Goal: Information Seeking & Learning: Learn about a topic

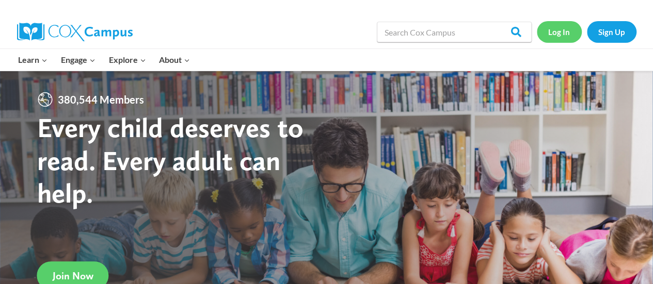
click at [555, 26] on link "Log In" at bounding box center [559, 31] width 45 height 21
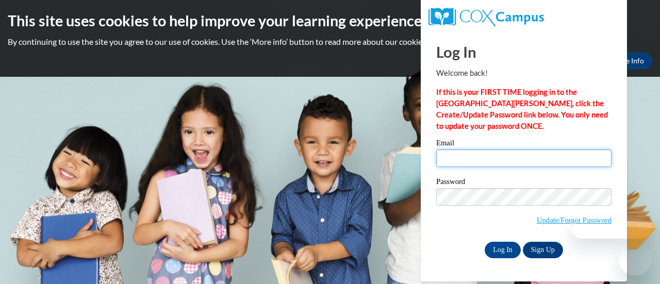
click at [527, 159] on input "Email" at bounding box center [524, 159] width 175 height 18
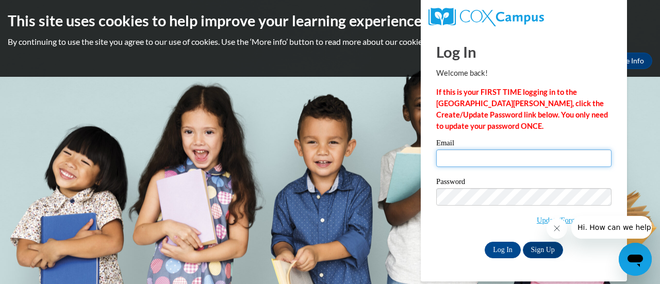
type input "afoucault@altoona.k12.wi.us"
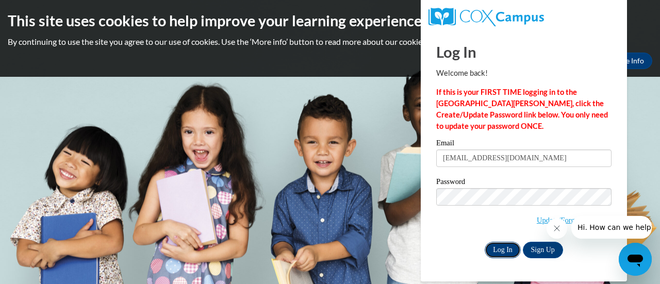
click at [499, 249] on input "Log In" at bounding box center [503, 250] width 36 height 17
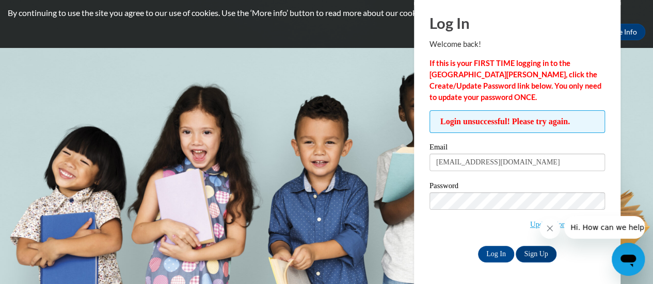
scroll to position [29, 0]
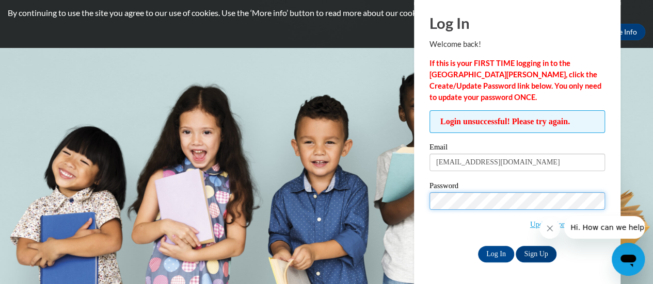
click at [478, 246] on input "Log In" at bounding box center [496, 254] width 36 height 17
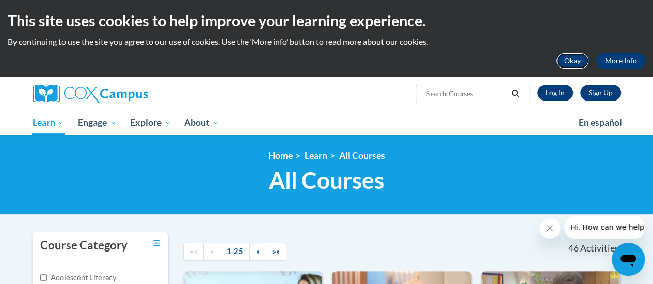
click at [580, 64] on button "Okay" at bounding box center [572, 61] width 33 height 17
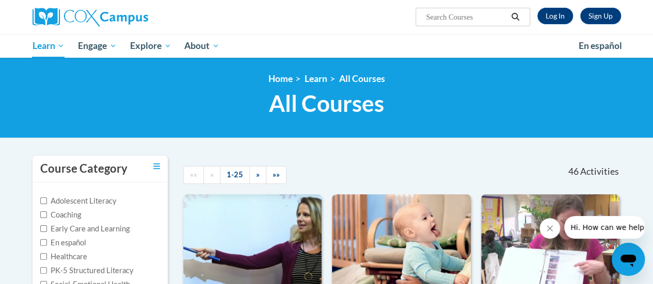
scroll to position [1, 0]
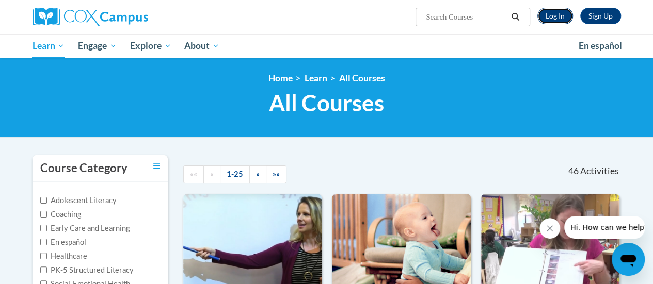
click at [553, 14] on link "Log In" at bounding box center [555, 16] width 36 height 17
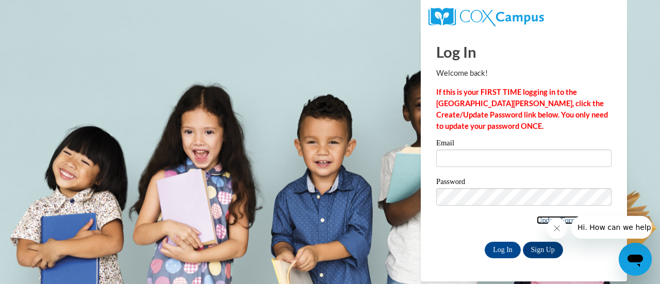
click at [537, 220] on link "Update/Forgot Password" at bounding box center [574, 220] width 75 height 8
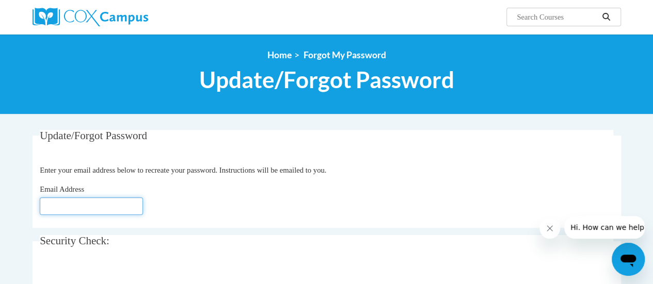
click at [64, 207] on input "Email Address" at bounding box center [91, 207] width 103 height 18
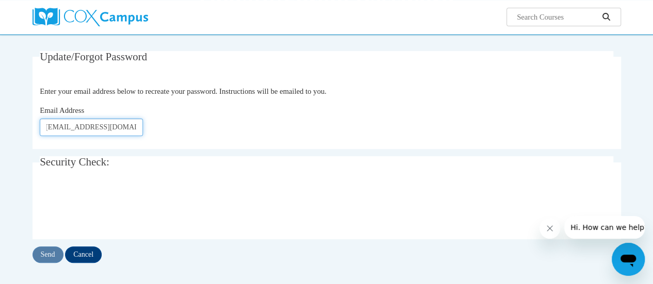
scroll to position [79, 0]
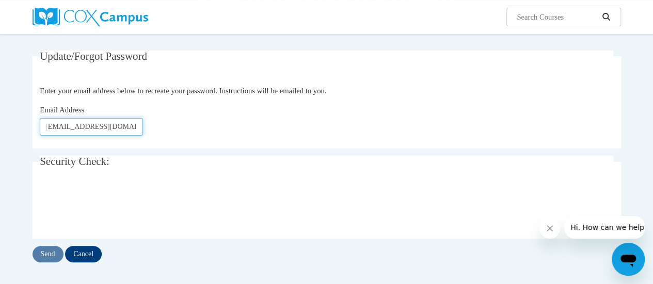
type input "afoucault@altoona.k12.wi.us"
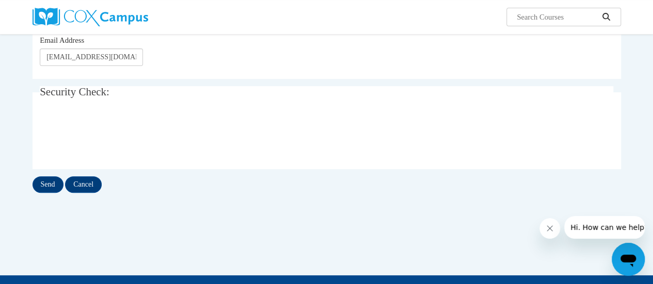
scroll to position [151, 0]
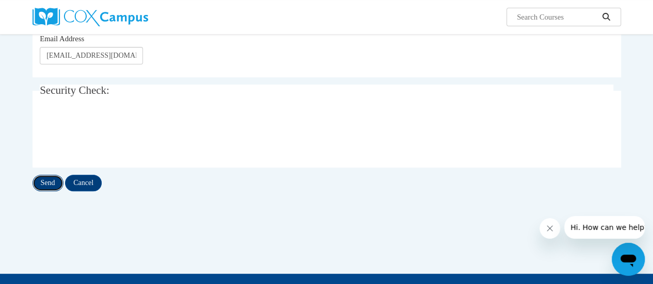
click at [51, 181] on input "Send" at bounding box center [48, 183] width 31 height 17
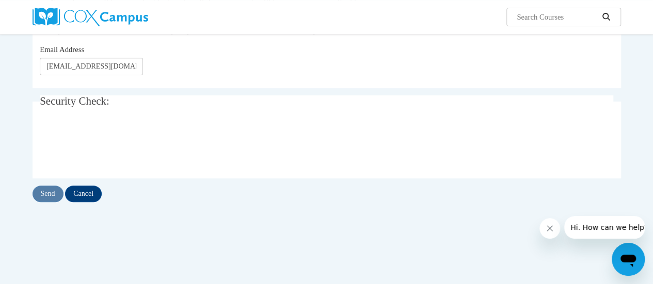
scroll to position [183, 0]
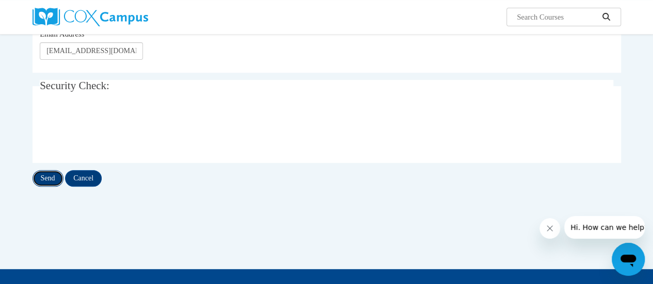
click at [54, 174] on input "Send" at bounding box center [48, 178] width 31 height 17
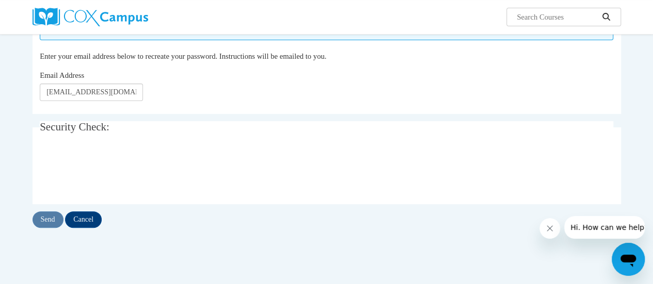
scroll to position [146, 0]
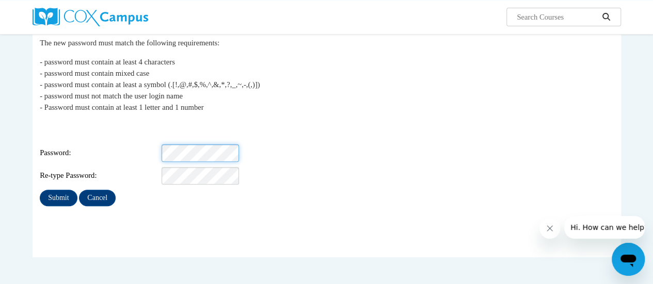
scroll to position [97, 0]
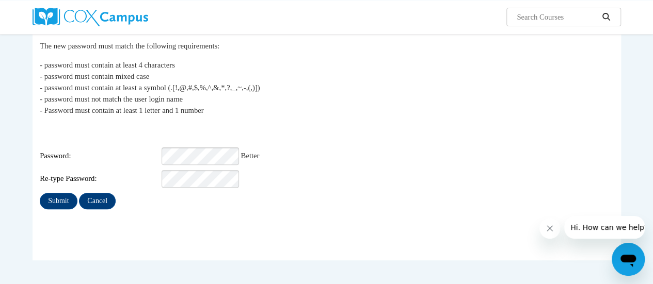
click at [91, 225] on fieldset "My Password The new password must match the following requirements: - password …" at bounding box center [327, 147] width 588 height 228
click at [59, 197] on input "Submit" at bounding box center [58, 201] width 37 height 17
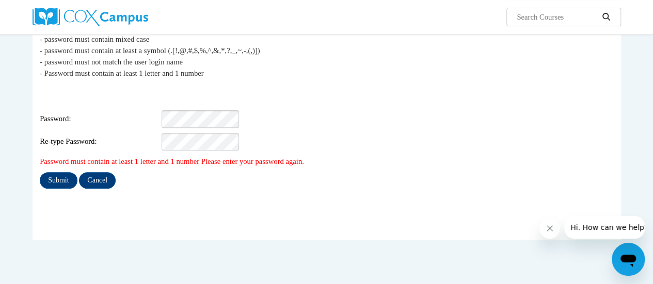
scroll to position [132, 0]
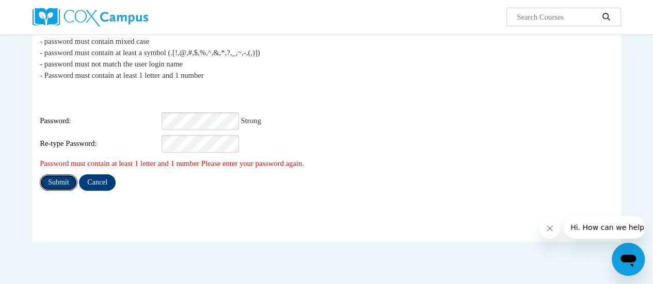
click at [51, 174] on input "Submit" at bounding box center [58, 182] width 37 height 17
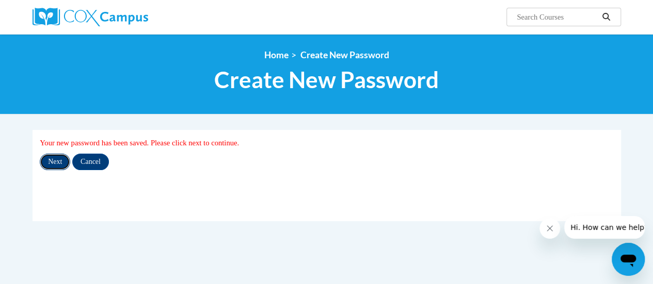
click at [56, 158] on input "Next" at bounding box center [55, 162] width 30 height 17
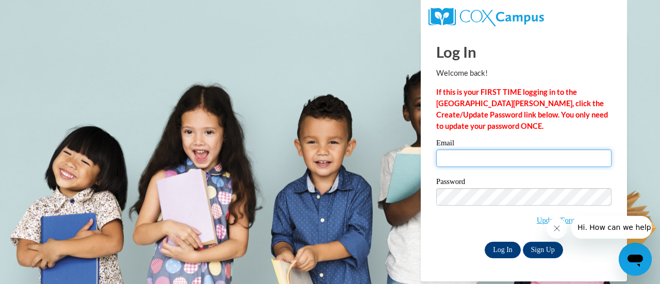
type input "[EMAIL_ADDRESS][DOMAIN_NAME]"
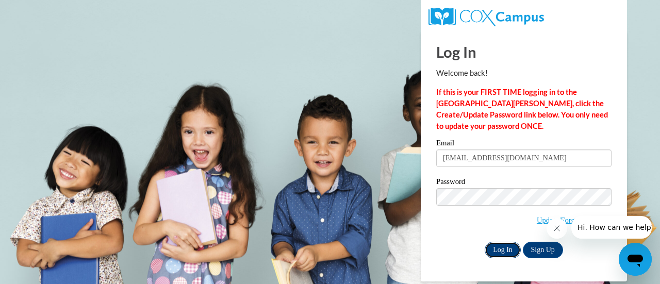
click at [497, 252] on input "Log In" at bounding box center [503, 250] width 36 height 17
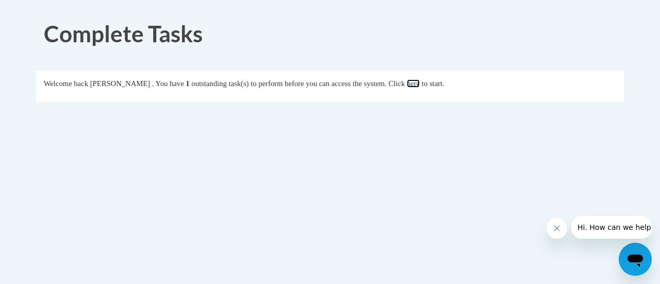
click at [420, 82] on link "here" at bounding box center [413, 83] width 13 height 8
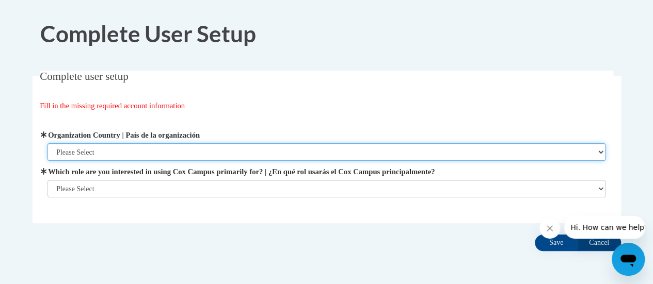
click at [192, 149] on select "Please Select United States | Estados Unidos Outside of the United States | Fue…" at bounding box center [326, 152] width 558 height 18
select select "ad49bcad-a171-4b2e-b99c-48b446064914"
click at [47, 143] on select "Please Select United States | Estados Unidos Outside of the United States | Fue…" at bounding box center [326, 152] width 558 height 18
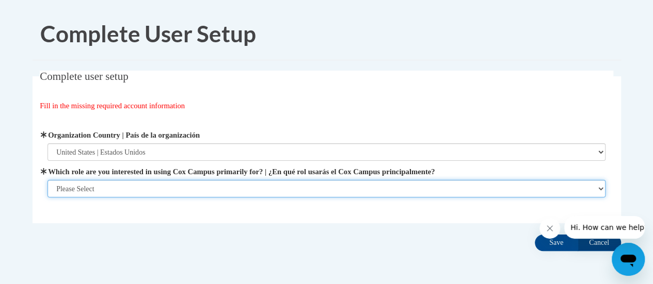
click at [173, 187] on select "Please Select College/University | Colegio/Universidad Community/Nonprofit Part…" at bounding box center [326, 189] width 558 height 18
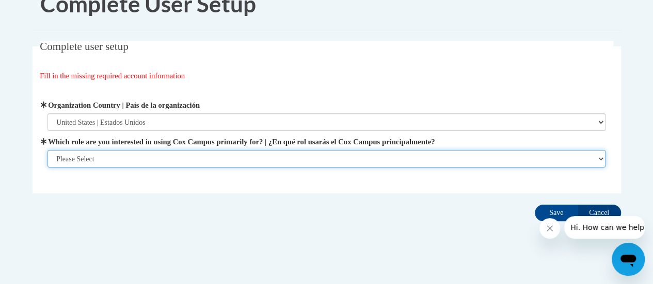
scroll to position [35, 0]
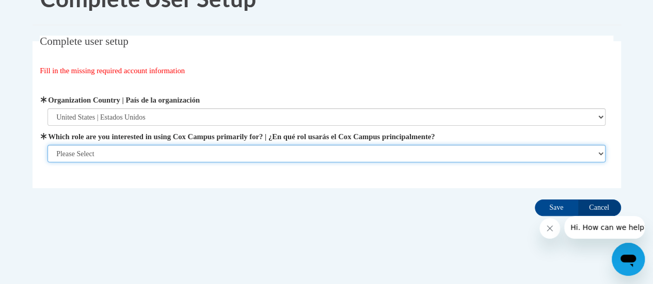
click at [221, 149] on select "Please Select College/University | Colegio/Universidad Community/Nonprofit Part…" at bounding box center [326, 154] width 558 height 18
select select "fbf2d438-af2f-41f8-98f1-81c410e29de3"
click at [47, 163] on select "Please Select College/University | Colegio/Universidad Community/Nonprofit Part…" at bounding box center [326, 154] width 558 height 18
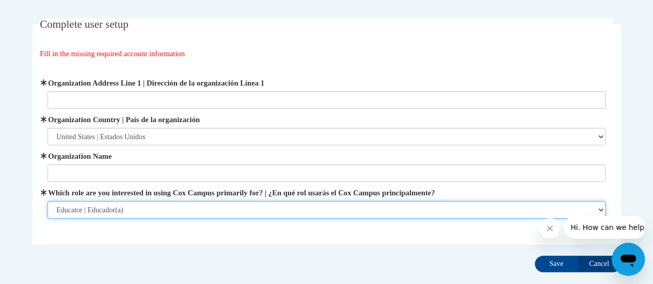
scroll to position [53, 0]
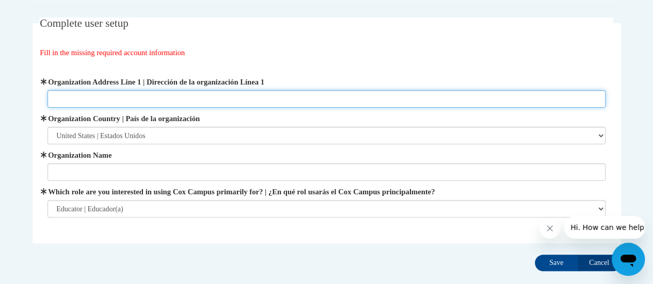
click at [175, 98] on input "Organization Address Line 1 | Dirección de la organización Línea 1" at bounding box center [326, 99] width 558 height 18
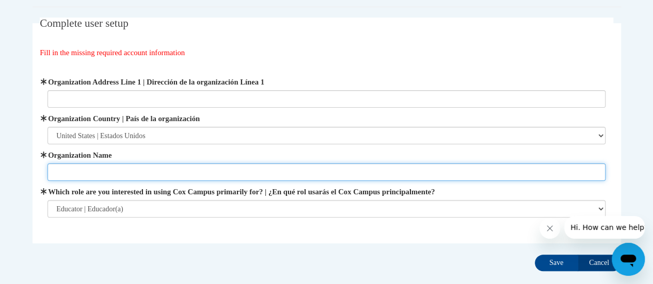
click at [130, 171] on input "Organization Name" at bounding box center [326, 173] width 558 height 18
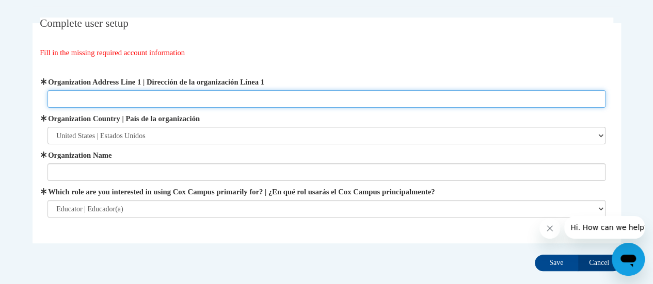
click at [155, 102] on input "Organization Address Line 1 | Dirección de la organización Línea 1" at bounding box center [326, 99] width 558 height 18
type input "157 Bartlett"
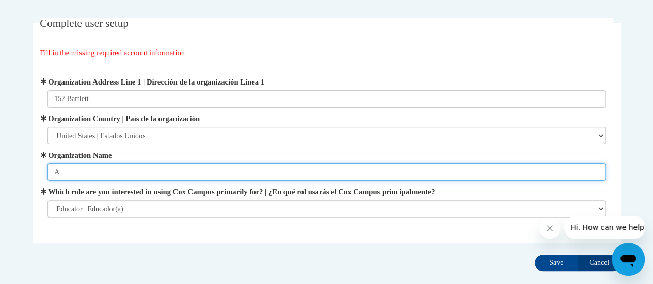
click at [113, 167] on input "A" at bounding box center [326, 173] width 558 height 18
type input "Altoona Elementary"
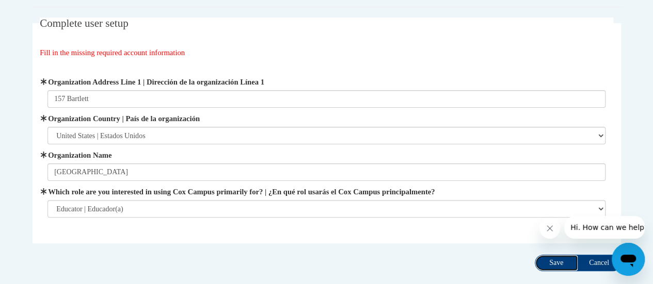
click at [551, 263] on input "Save" at bounding box center [556, 263] width 43 height 17
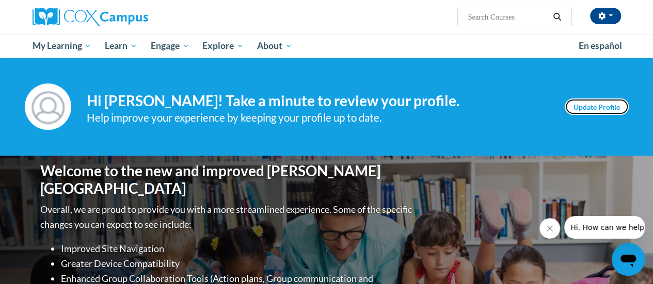
click at [618, 107] on link "Update Profile" at bounding box center [597, 107] width 64 height 17
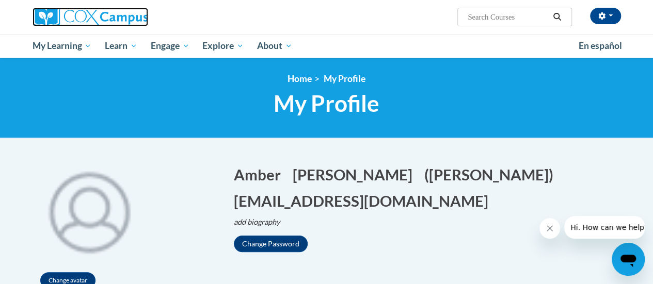
click at [92, 17] on img at bounding box center [91, 17] width 116 height 19
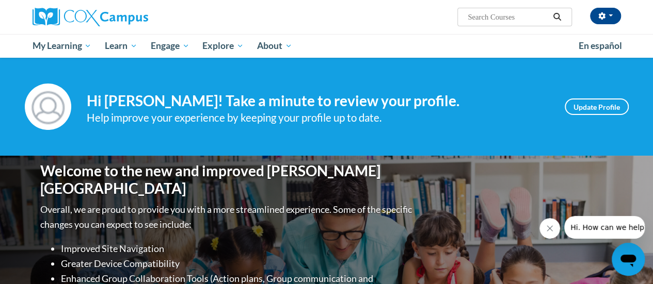
click at [521, 15] on input "Search..." at bounding box center [507, 17] width 83 height 12
type input "oral language"
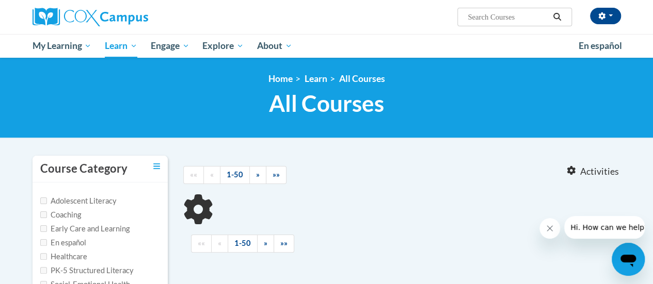
type input "oral language"
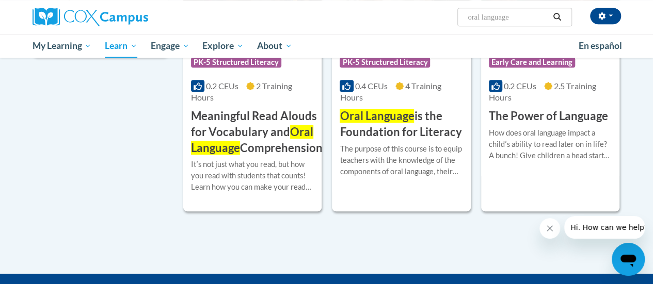
scroll to position [246, 0]
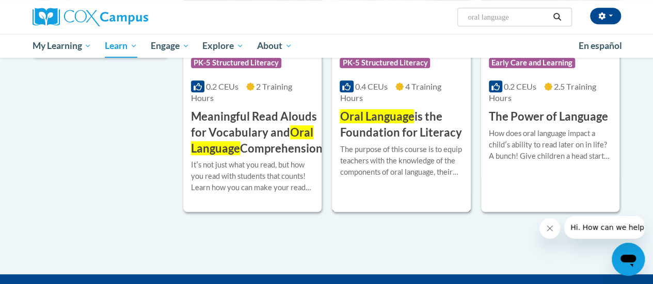
click at [394, 112] on span "Oral Language" at bounding box center [377, 116] width 74 height 14
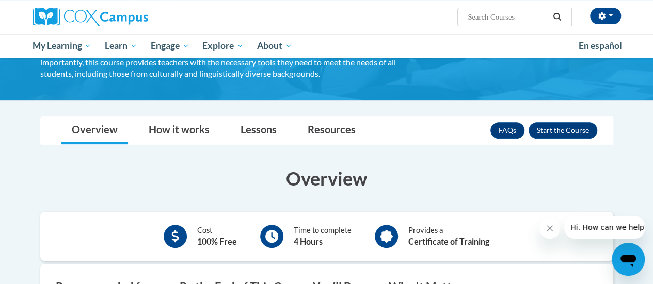
scroll to position [127, 0]
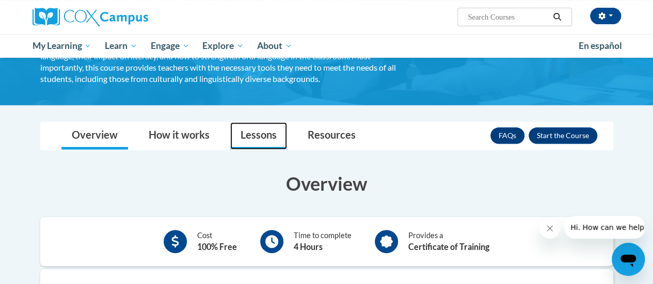
click at [260, 135] on link "Lessons" at bounding box center [258, 135] width 57 height 27
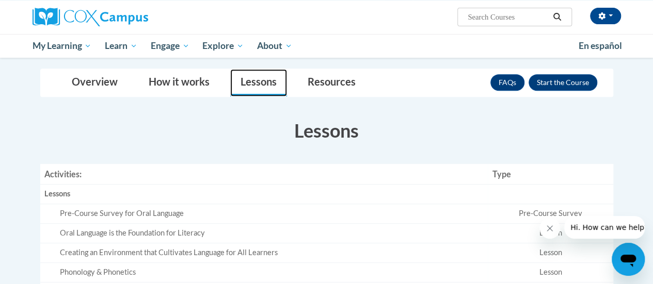
scroll to position [177, 0]
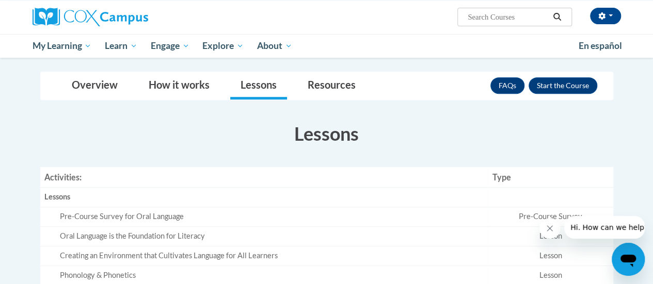
click at [407, 128] on h3 "Lessons" at bounding box center [326, 134] width 573 height 26
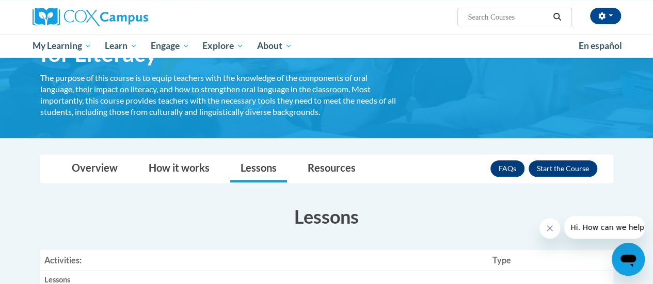
scroll to position [138, 0]
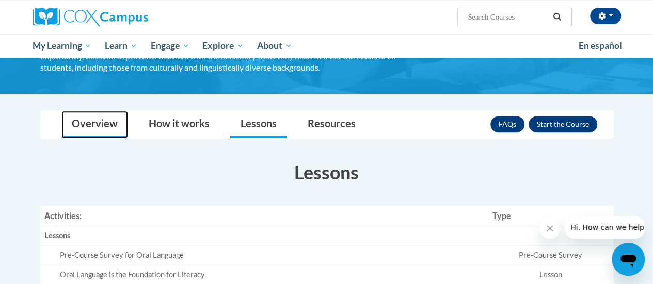
click at [81, 124] on link "Overview" at bounding box center [94, 124] width 67 height 27
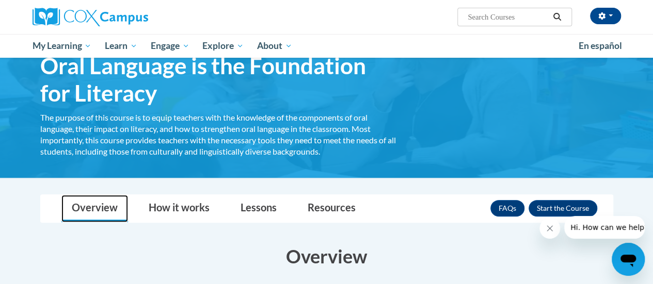
scroll to position [51, 0]
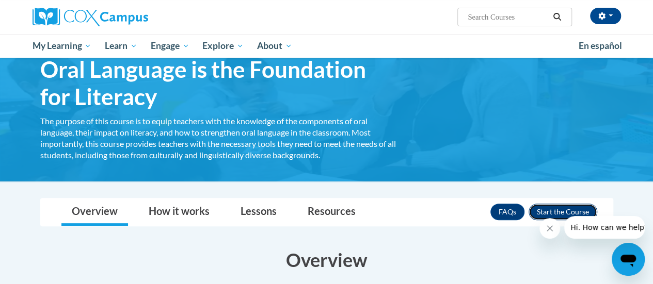
click at [537, 212] on button "Enroll" at bounding box center [562, 212] width 69 height 17
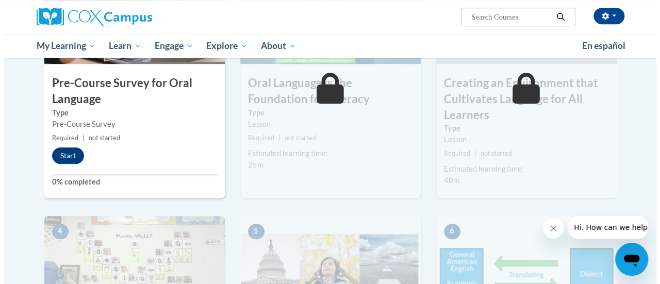
scroll to position [333, 0]
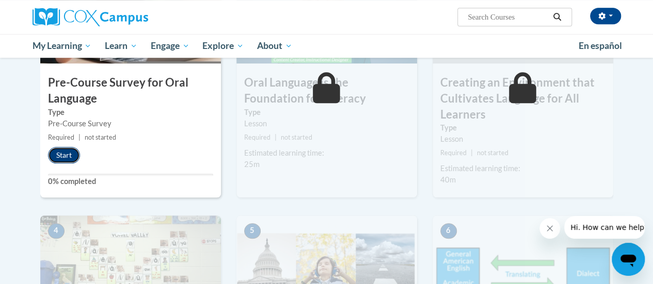
click at [64, 158] on button "Start" at bounding box center [64, 155] width 32 height 17
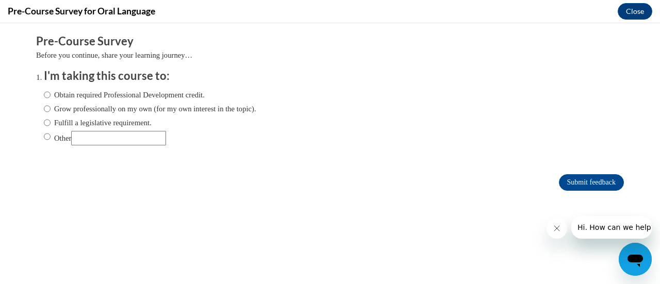
scroll to position [0, 0]
click at [44, 122] on input "Fulfill a legislative requirement." at bounding box center [47, 122] width 7 height 11
radio input "true"
click at [558, 228] on icon "Close message from company" at bounding box center [556, 228] width 5 height 5
click at [556, 228] on icon "Close message from company" at bounding box center [557, 228] width 8 height 8
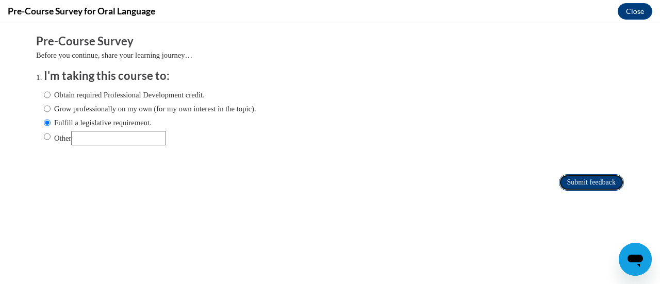
click at [573, 183] on input "Submit feedback" at bounding box center [591, 182] width 65 height 17
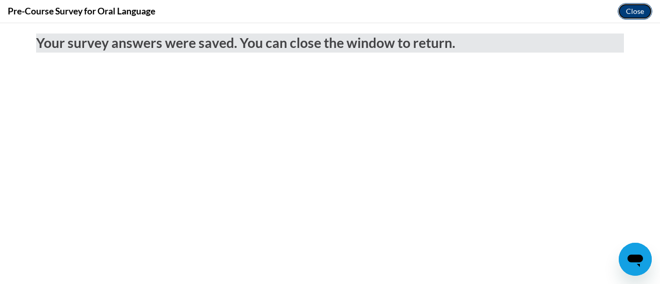
click at [631, 10] on button "Close" at bounding box center [635, 11] width 35 height 17
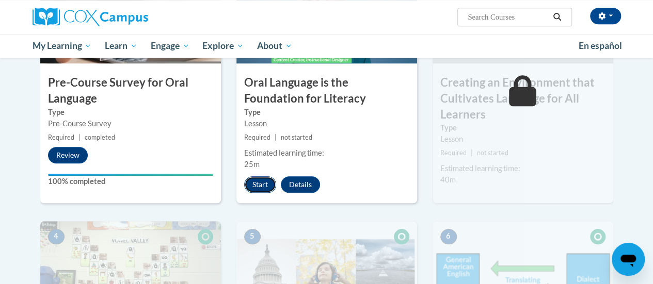
click at [261, 187] on button "Start" at bounding box center [260, 184] width 32 height 17
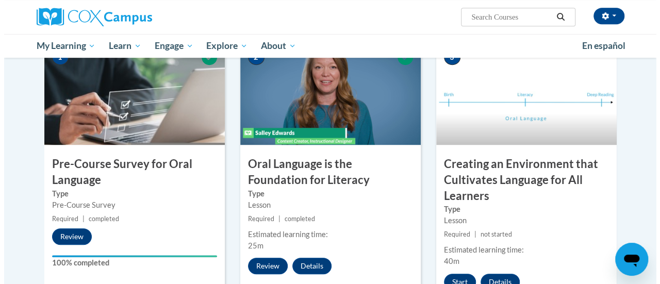
scroll to position [307, 0]
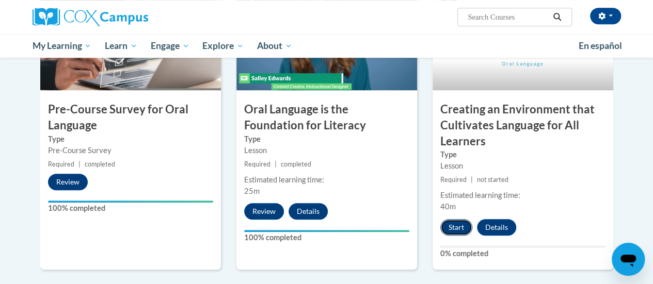
click at [453, 227] on button "Start" at bounding box center [456, 227] width 32 height 17
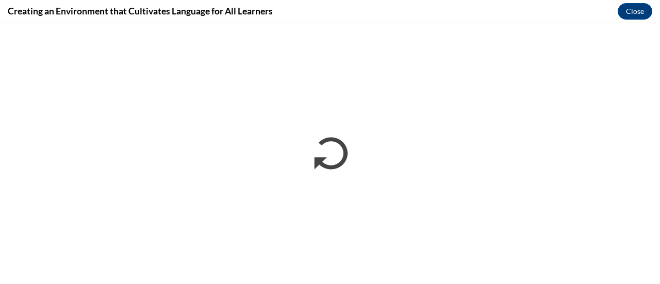
scroll to position [0, 0]
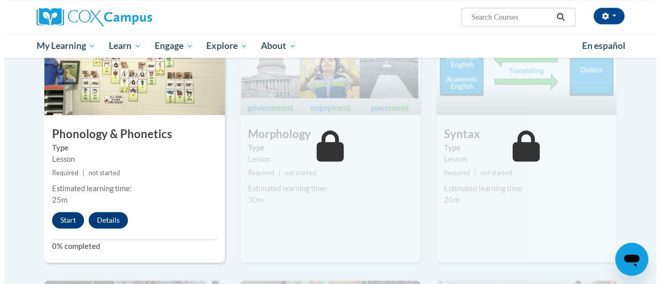
scroll to position [580, 0]
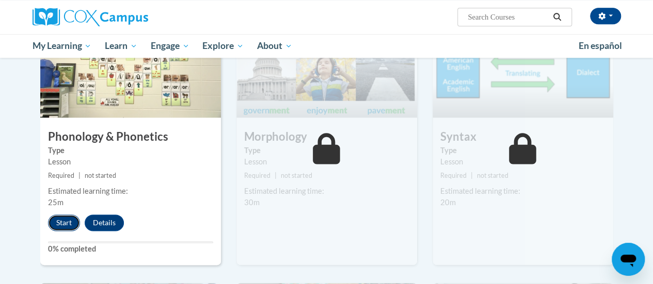
click at [66, 223] on button "Start" at bounding box center [64, 223] width 32 height 17
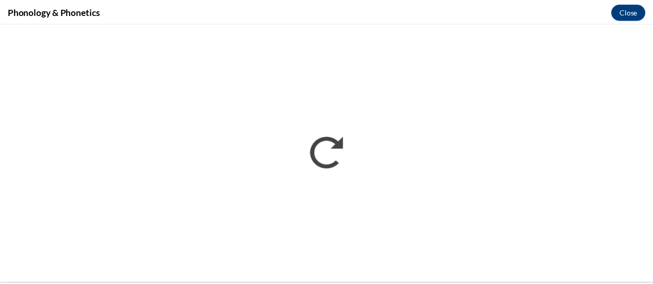
scroll to position [0, 0]
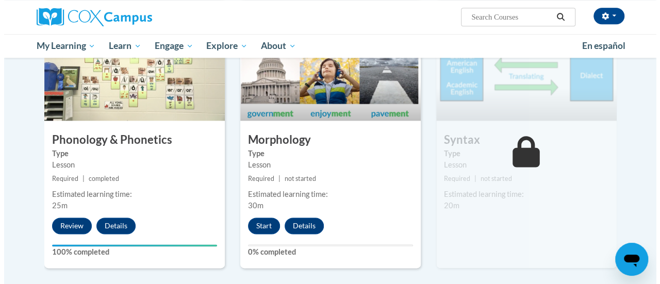
scroll to position [576, 0]
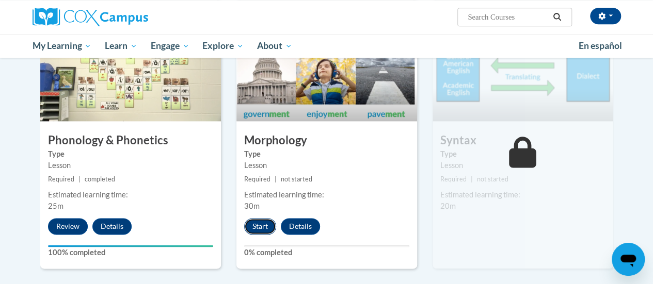
click at [264, 222] on button "Start" at bounding box center [260, 226] width 32 height 17
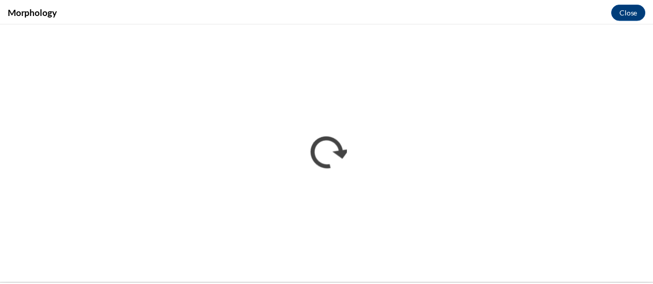
scroll to position [0, 0]
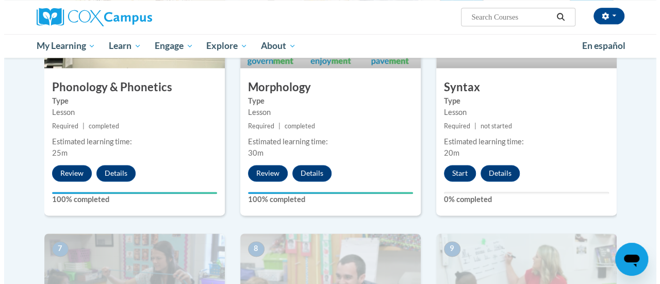
scroll to position [629, 0]
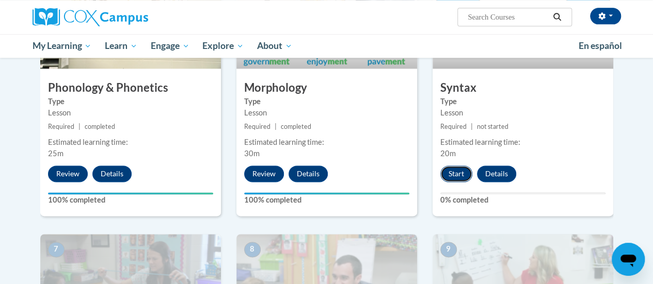
click at [456, 166] on button "Start" at bounding box center [456, 174] width 32 height 17
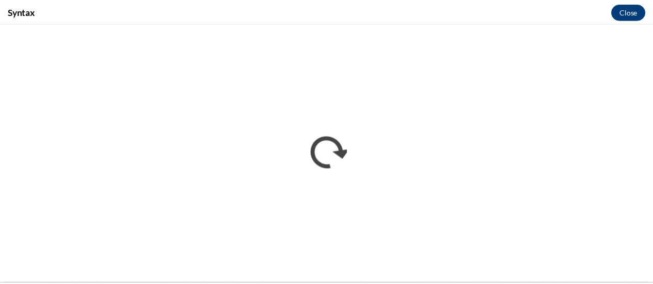
scroll to position [0, 0]
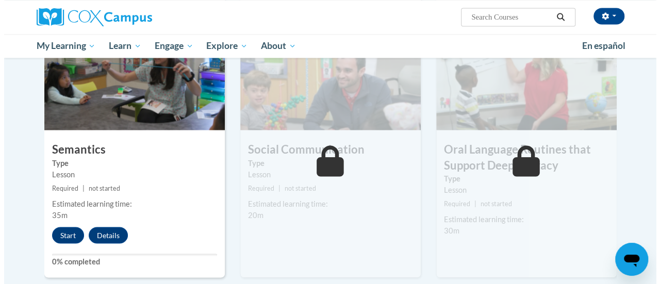
scroll to position [856, 0]
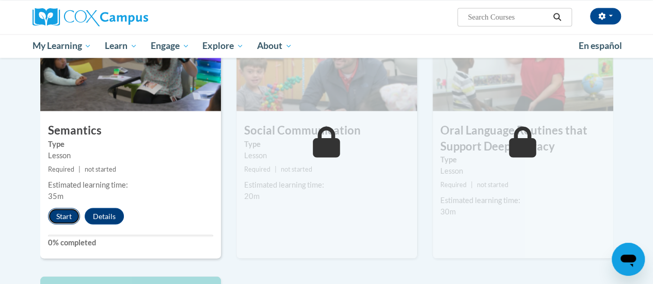
click at [67, 218] on button "Start" at bounding box center [64, 216] width 32 height 17
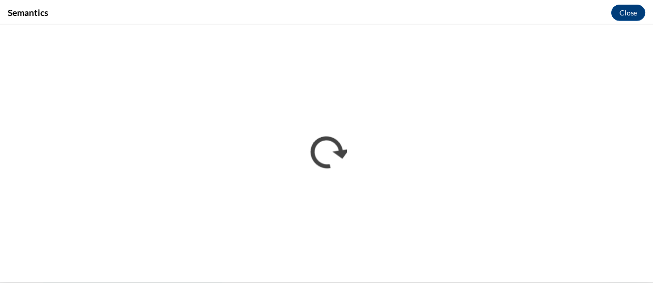
scroll to position [0, 0]
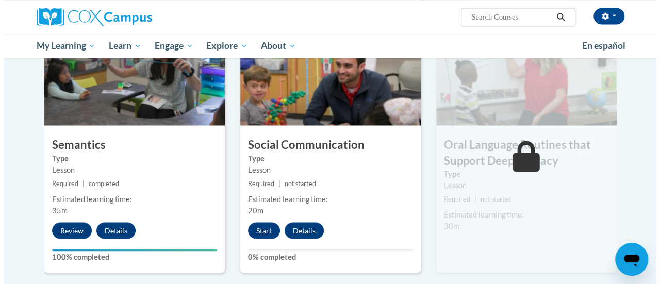
scroll to position [846, 0]
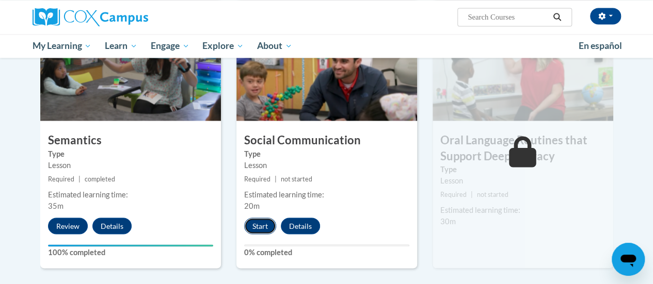
click at [265, 229] on button "Start" at bounding box center [260, 226] width 32 height 17
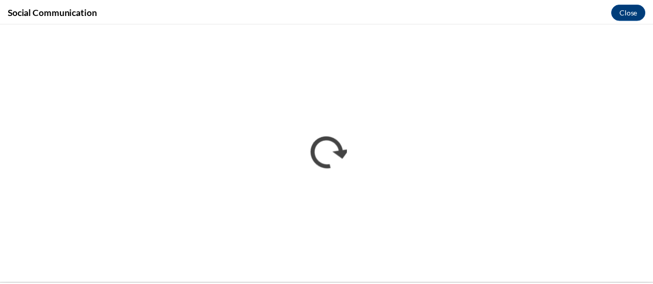
scroll to position [0, 0]
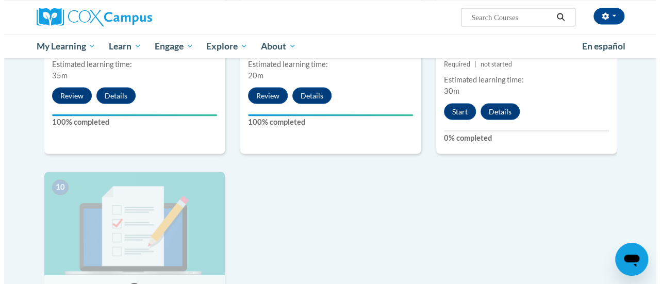
scroll to position [978, 0]
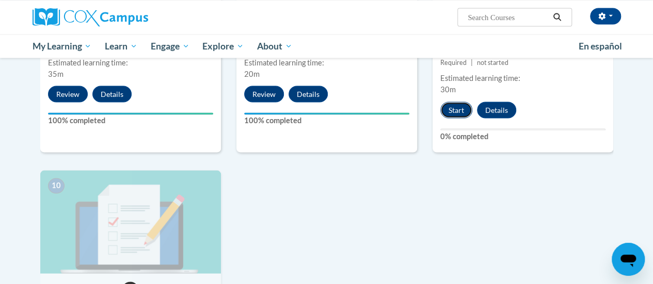
click at [447, 112] on button "Start" at bounding box center [456, 110] width 32 height 17
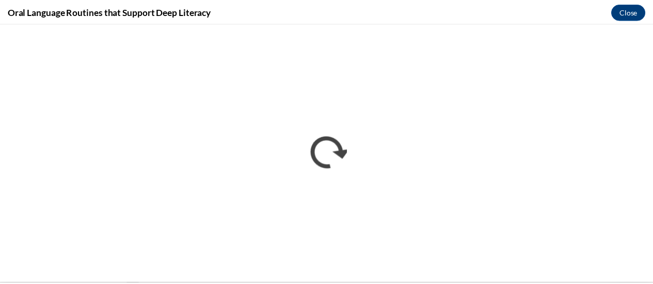
scroll to position [0, 0]
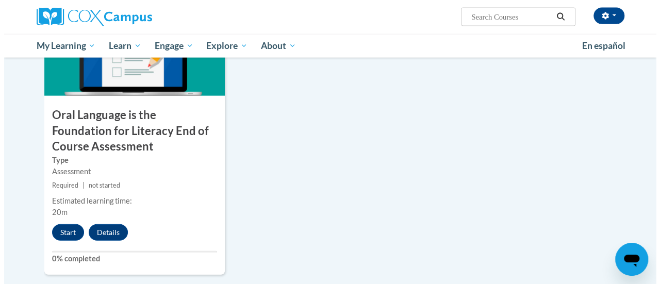
scroll to position [1155, 0]
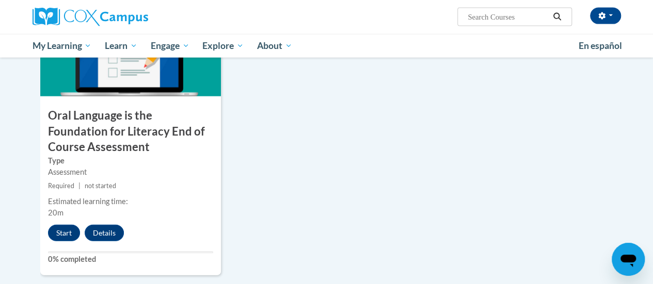
click at [58, 233] on button "Start" at bounding box center [64, 233] width 32 height 17
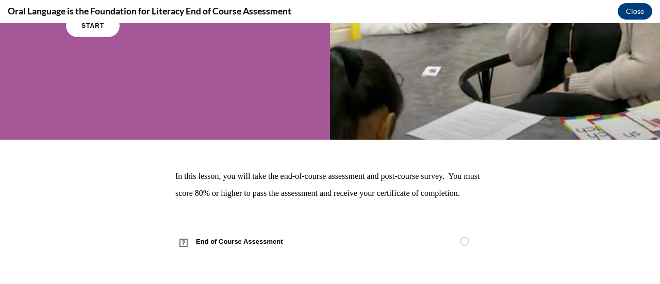
scroll to position [0, 0]
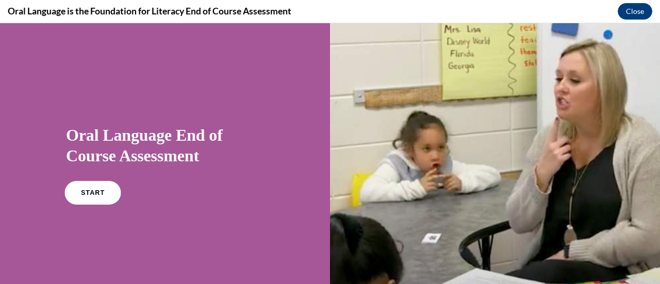
click at [105, 193] on link "START" at bounding box center [93, 193] width 56 height 24
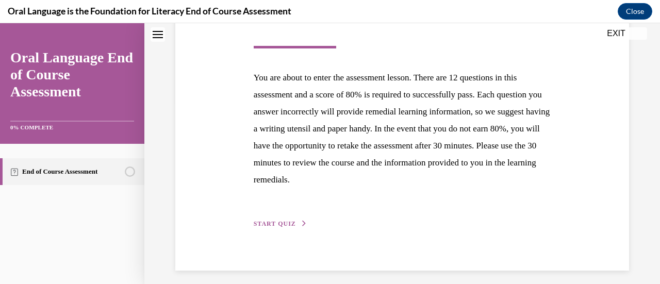
scroll to position [189, 0]
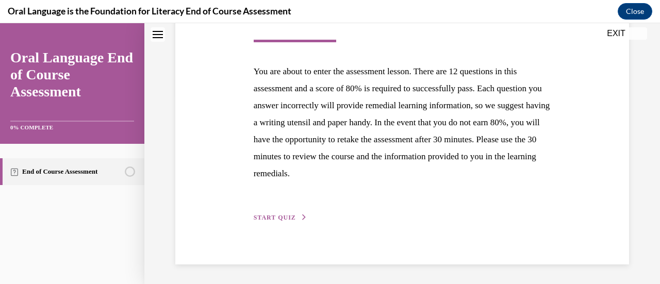
click at [271, 209] on div "Step 1 of 1 End of Course Assessment You are about to enter the assessment less…" at bounding box center [402, 89] width 313 height 269
click at [273, 216] on span "START QUIZ" at bounding box center [275, 217] width 42 height 7
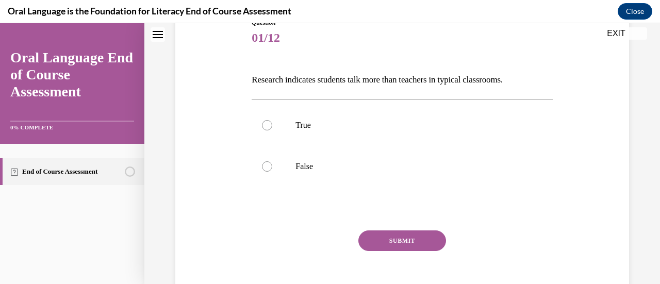
scroll to position [126, 0]
click at [286, 170] on label "False" at bounding box center [402, 166] width 301 height 41
click at [272, 170] on input "False" at bounding box center [267, 166] width 10 height 10
radio input "true"
click at [388, 240] on button "SUBMIT" at bounding box center [403, 240] width 88 height 21
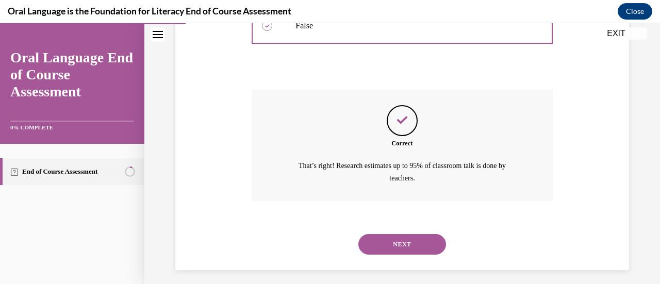
scroll to position [272, 0]
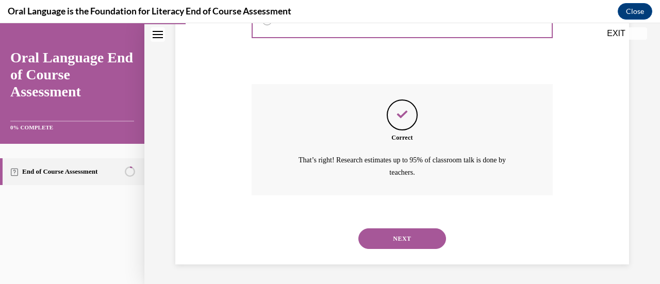
click at [385, 234] on button "NEXT" at bounding box center [403, 239] width 88 height 21
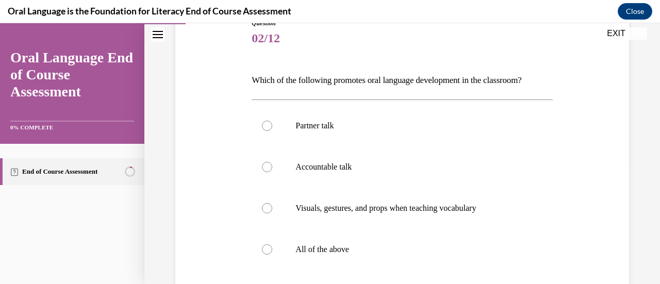
scroll to position [139, 0]
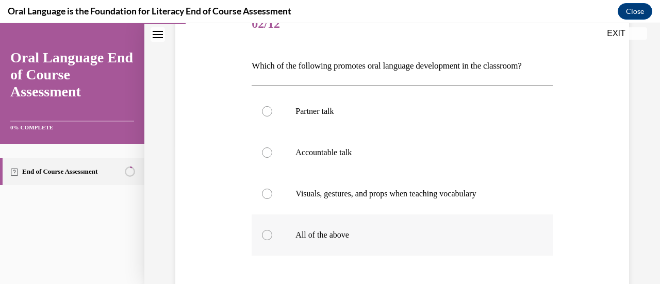
click at [407, 233] on p "All of the above" at bounding box center [411, 235] width 231 height 10
click at [272, 233] on input "All of the above" at bounding box center [267, 235] width 10 height 10
radio input "true"
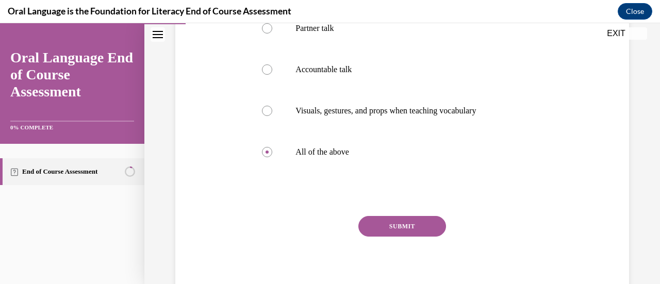
click at [407, 233] on button "SUBMIT" at bounding box center [403, 226] width 88 height 21
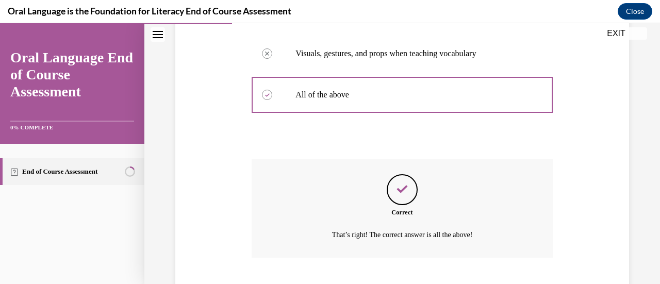
scroll to position [343, 0]
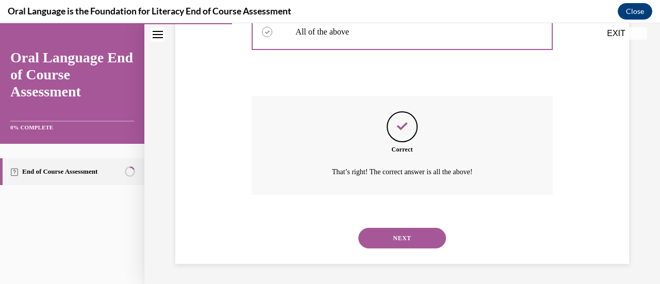
click at [406, 235] on button "NEXT" at bounding box center [403, 238] width 88 height 21
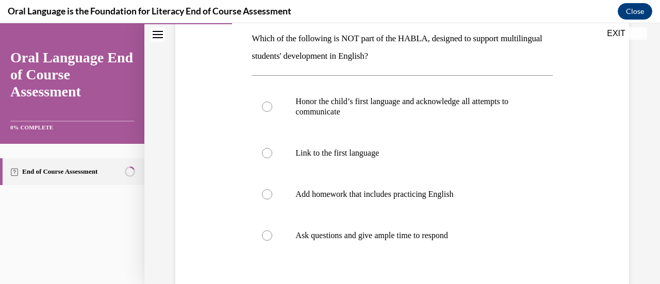
scroll to position [166, 0]
click at [430, 183] on label "Add homework that includes practicing English" at bounding box center [402, 194] width 301 height 41
click at [272, 190] on input "Add homework that includes practicing English" at bounding box center [267, 195] width 10 height 10
radio input "true"
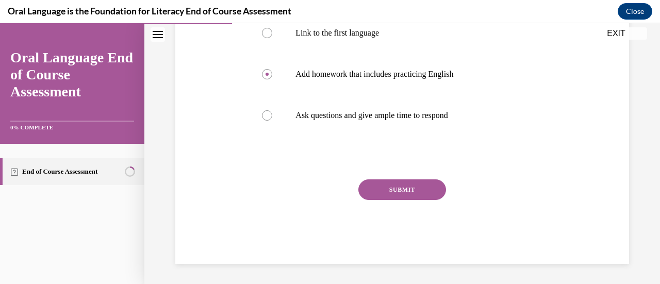
click at [430, 183] on button "SUBMIT" at bounding box center [403, 190] width 88 height 21
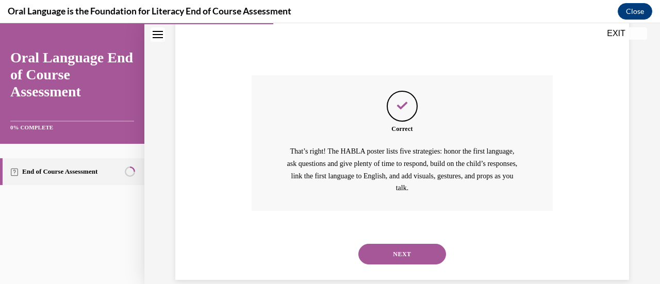
scroll to position [407, 0]
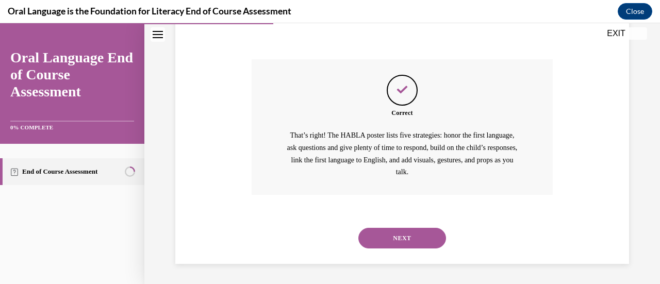
click at [402, 243] on button "NEXT" at bounding box center [403, 238] width 88 height 21
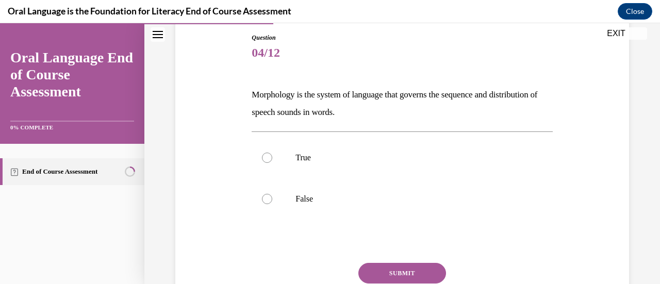
scroll to position [110, 0]
click at [451, 96] on p "Morphology is the system of language that governs the sequence and distribution…" at bounding box center [402, 103] width 301 height 35
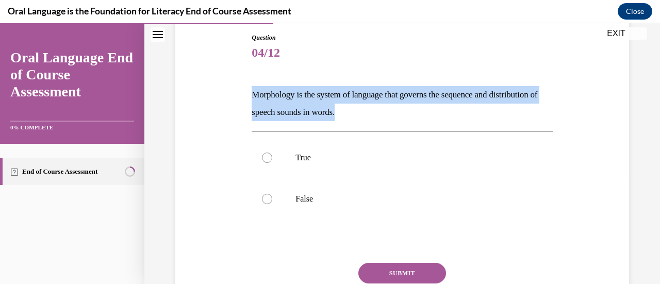
click at [451, 96] on p "Morphology is the system of language that governs the sequence and distribution…" at bounding box center [402, 103] width 301 height 35
copy p "Morphology is the system of language that governs the sequence and distribution…"
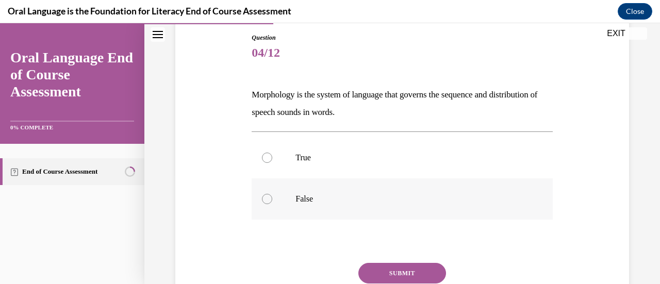
click at [300, 199] on p "False" at bounding box center [411, 199] width 231 height 10
click at [272, 199] on input "False" at bounding box center [267, 199] width 10 height 10
radio input "true"
click at [376, 279] on button "SUBMIT" at bounding box center [403, 273] width 88 height 21
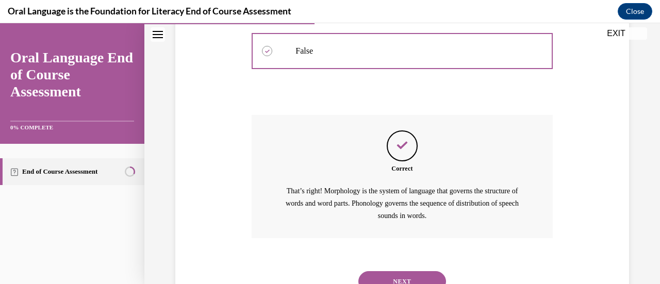
scroll to position [302, 0]
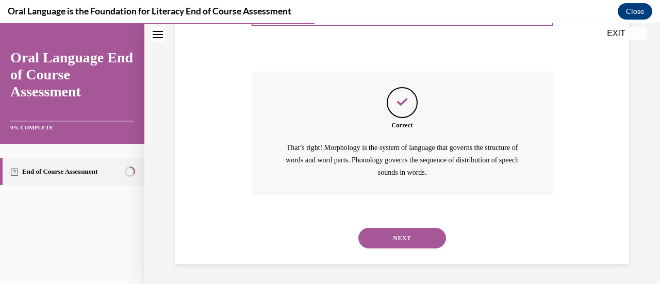
click at [408, 239] on button "NEXT" at bounding box center [403, 238] width 88 height 21
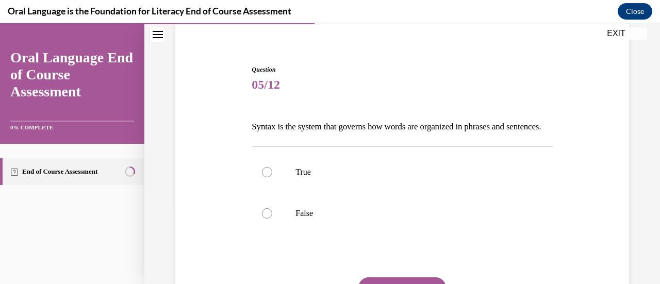
scroll to position [90, 0]
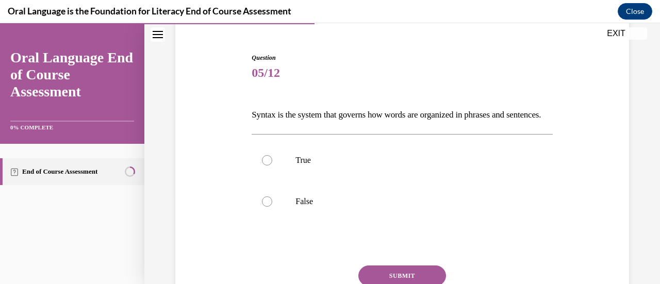
click at [399, 115] on p "Syntax is the system that governs how words are organized in phrases and senten…" at bounding box center [402, 115] width 301 height 18
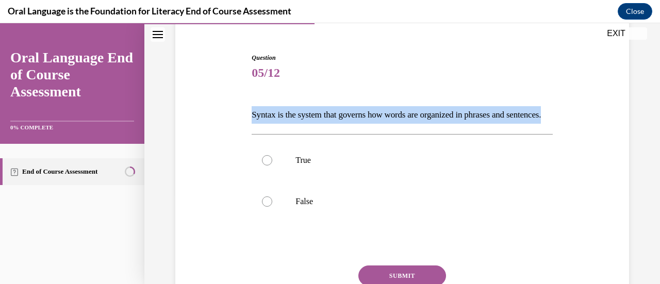
click at [399, 115] on p "Syntax is the system that governs how words are organized in phrases and senten…" at bounding box center [402, 115] width 301 height 18
copy p "Syntax is the system that governs how words are organized in phrases and senten…"
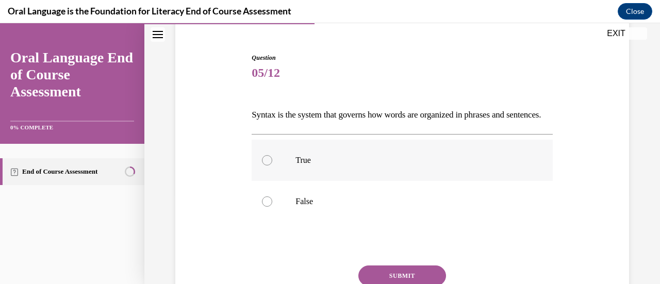
click at [284, 177] on label "True" at bounding box center [402, 160] width 301 height 41
click at [272, 166] on input "True" at bounding box center [267, 160] width 10 height 10
radio input "true"
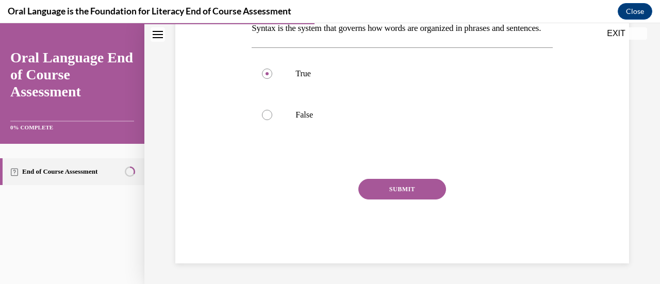
click at [383, 198] on button "SUBMIT" at bounding box center [403, 189] width 88 height 21
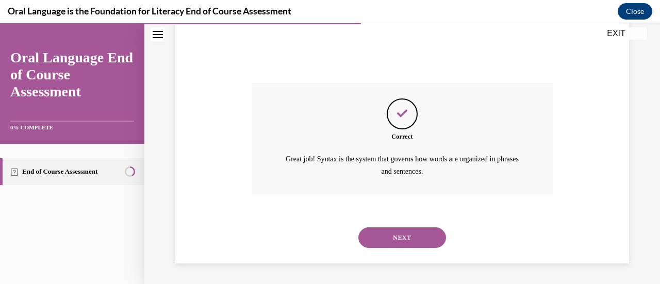
scroll to position [289, 0]
click at [386, 234] on button "NEXT" at bounding box center [403, 238] width 88 height 21
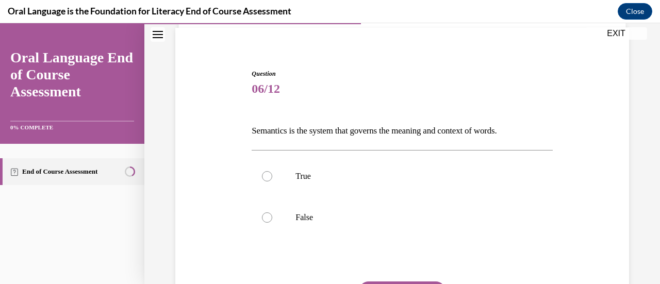
scroll to position [87, 0]
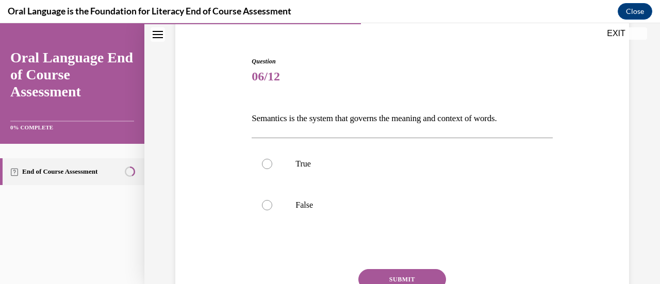
click at [285, 120] on p "Semantics is the system that governs the meaning and context of words." at bounding box center [402, 119] width 301 height 18
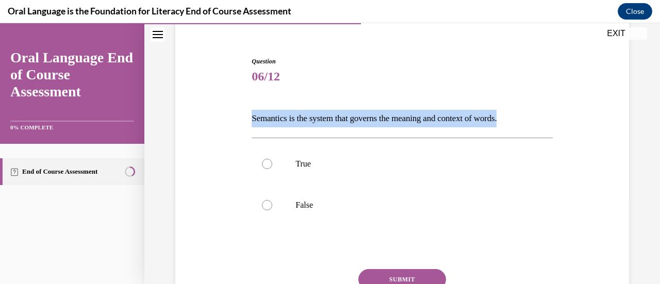
click at [285, 120] on p "Semantics is the system that governs the meaning and context of words." at bounding box center [402, 119] width 301 height 18
copy p "Semantics is the system that governs the meaning and context of words."
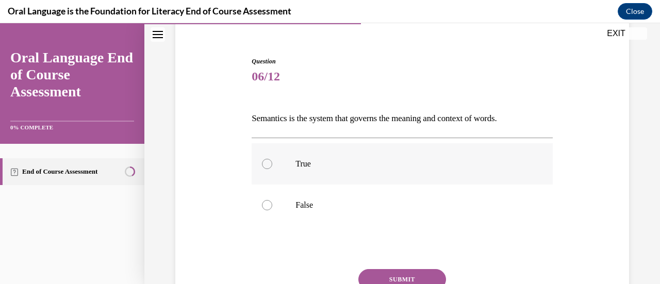
click at [296, 158] on label "True" at bounding box center [402, 163] width 301 height 41
click at [272, 159] on input "True" at bounding box center [267, 164] width 10 height 10
radio input "true"
click at [375, 273] on button "SUBMIT" at bounding box center [403, 279] width 88 height 21
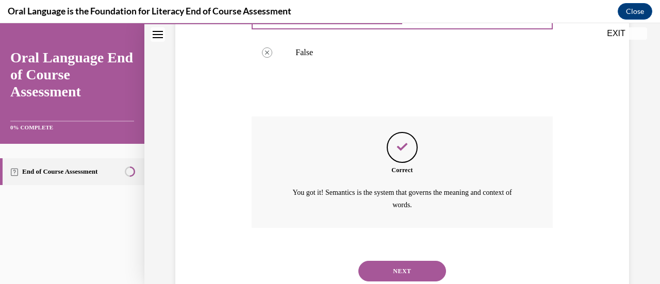
scroll to position [272, 0]
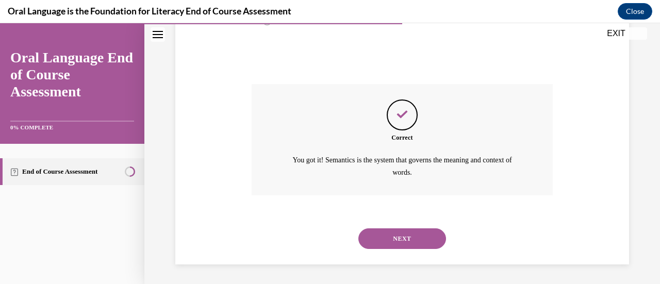
click at [379, 237] on button "NEXT" at bounding box center [403, 239] width 88 height 21
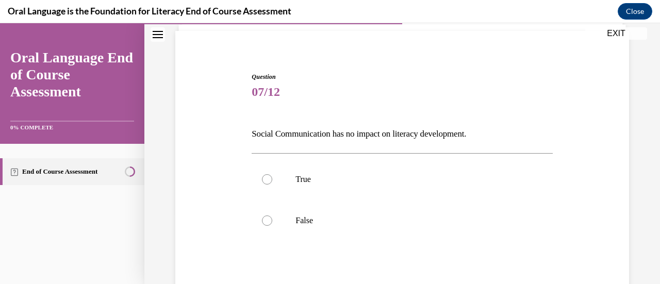
scroll to position [71, 0]
click at [339, 213] on label "False" at bounding box center [402, 220] width 301 height 41
click at [272, 216] on input "False" at bounding box center [267, 221] width 10 height 10
radio input "true"
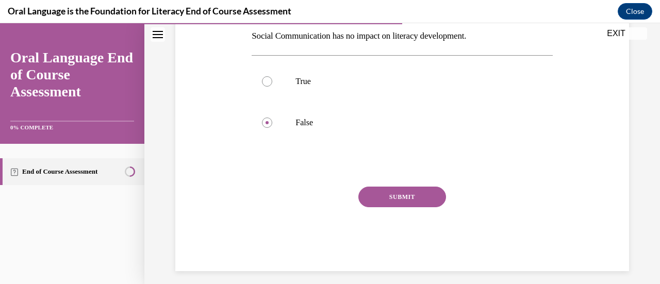
click at [375, 196] on button "SUBMIT" at bounding box center [403, 197] width 88 height 21
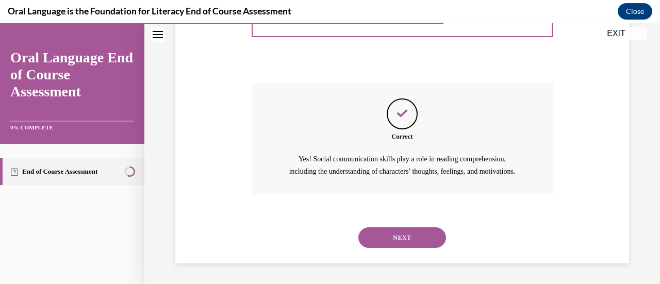
scroll to position [284, 0]
click at [370, 241] on button "NEXT" at bounding box center [403, 238] width 88 height 21
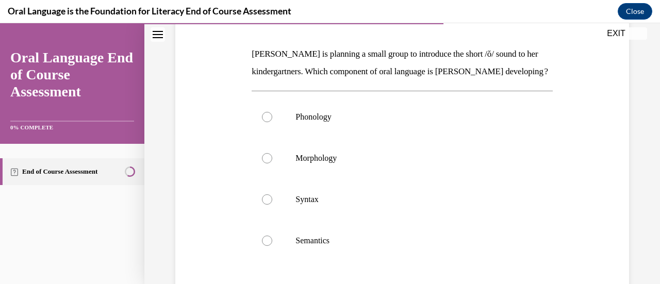
scroll to position [152, 0]
click at [339, 118] on label "Phonology" at bounding box center [402, 116] width 301 height 41
click at [272, 118] on input "Phonology" at bounding box center [267, 116] width 10 height 10
radio input "true"
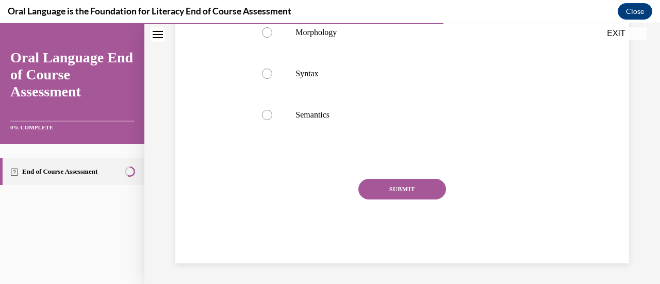
scroll to position [282, 0]
click at [369, 200] on button "SUBMIT" at bounding box center [403, 189] width 88 height 21
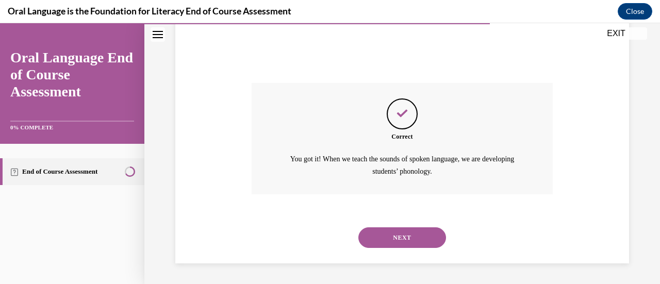
scroll to position [390, 0]
click at [375, 237] on button "NEXT" at bounding box center [403, 238] width 88 height 21
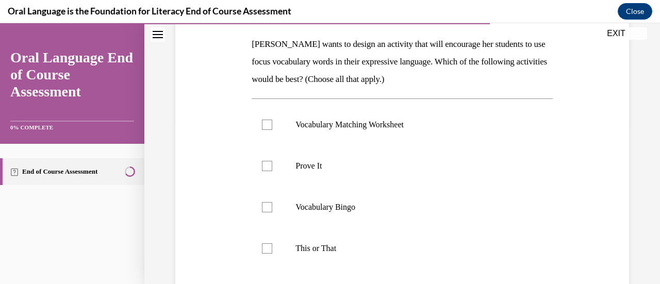
scroll to position [160, 0]
click at [362, 62] on p "Mrs. Butler wants to design an activity that will encourage her students to use…" at bounding box center [402, 62] width 301 height 53
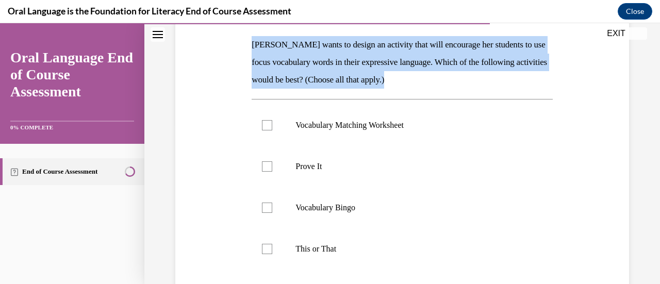
click at [362, 62] on p "Mrs. Butler wants to design an activity that will encourage her students to use…" at bounding box center [402, 62] width 301 height 53
copy p "Mrs. Butler wants to design an activity that will encourage her students to use…"
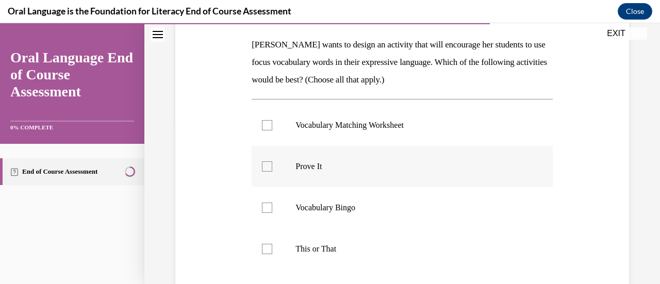
click at [271, 169] on label "Prove It" at bounding box center [402, 166] width 301 height 41
click at [271, 169] on input "Prove It" at bounding box center [267, 167] width 10 height 10
checkbox input "true"
click at [262, 208] on div at bounding box center [267, 208] width 10 height 10
click at [262, 208] on input "Vocabulary Bingo" at bounding box center [267, 208] width 10 height 10
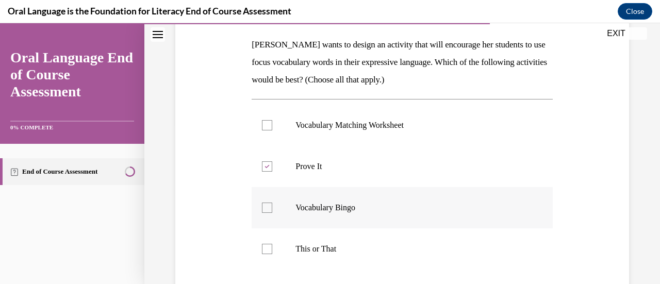
checkbox input "true"
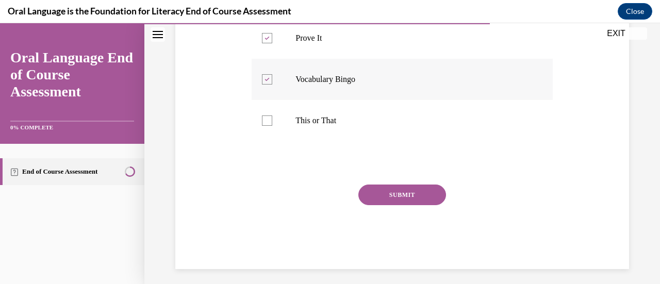
scroll to position [289, 0]
click at [374, 194] on button "SUBMIT" at bounding box center [403, 194] width 88 height 21
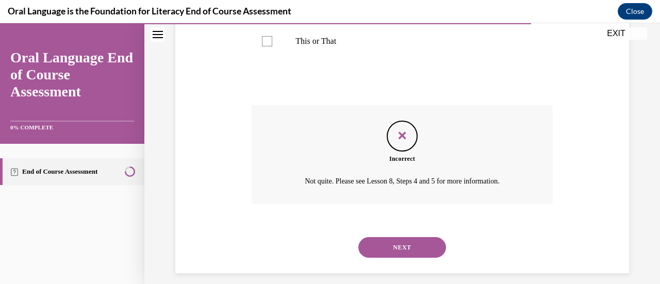
scroll to position [368, 0]
click at [380, 248] on button "NEXT" at bounding box center [403, 248] width 88 height 21
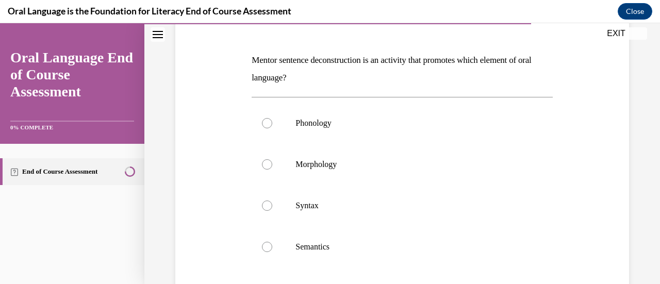
scroll to position [146, 0]
click at [306, 57] on p "Mentor sentence deconstruction is an activity that promotes which element of or…" at bounding box center [402, 68] width 301 height 35
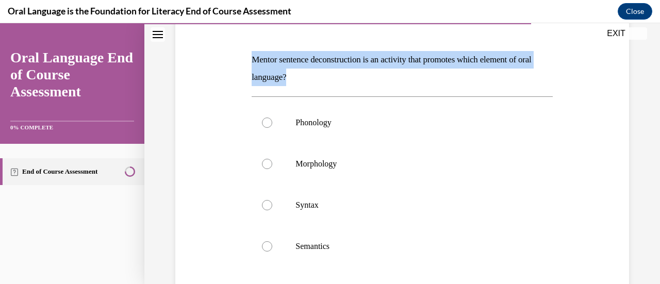
click at [306, 57] on p "Mentor sentence deconstruction is an activity that promotes which element of or…" at bounding box center [402, 68] width 301 height 35
copy p "Mentor sentence deconstruction is an activity that promotes which element of or…"
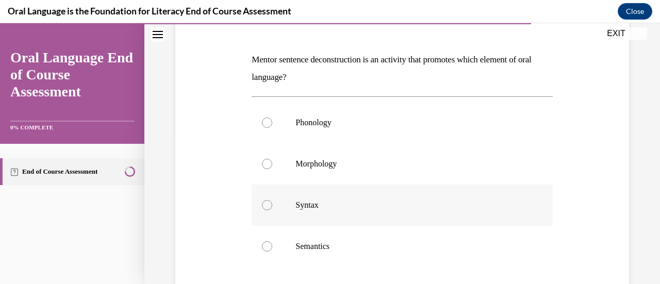
click at [287, 203] on label "Syntax" at bounding box center [402, 205] width 301 height 41
click at [272, 203] on input "Syntax" at bounding box center [267, 205] width 10 height 10
radio input "true"
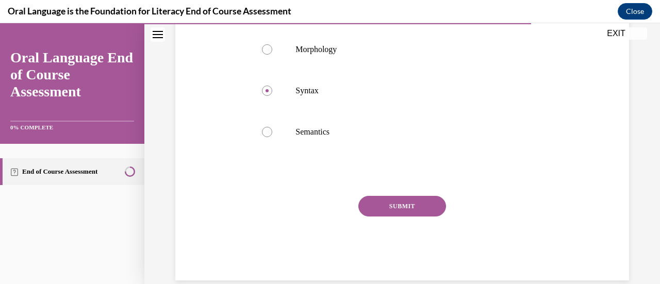
click at [401, 209] on button "SUBMIT" at bounding box center [403, 206] width 88 height 21
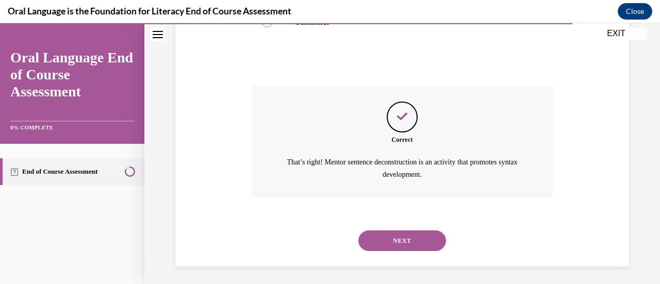
scroll to position [372, 0]
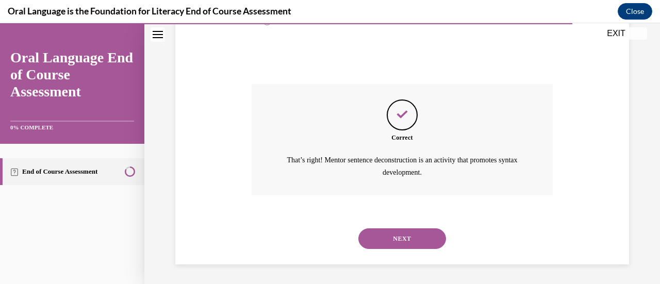
click at [386, 246] on button "NEXT" at bounding box center [403, 239] width 88 height 21
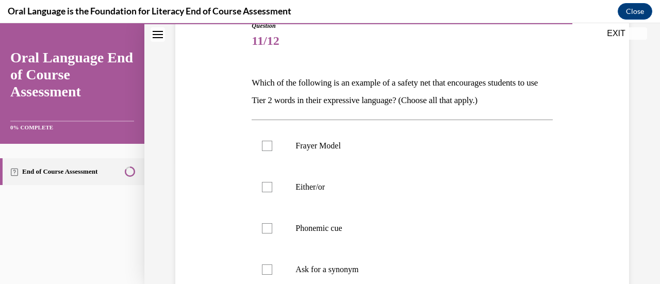
scroll to position [135, 0]
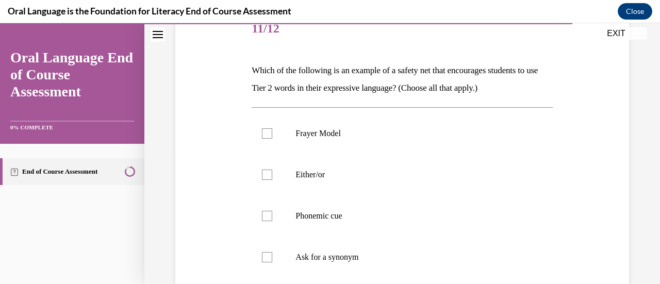
click at [287, 67] on p "Which of the following is an example of a safety net that encourages students t…" at bounding box center [402, 79] width 301 height 35
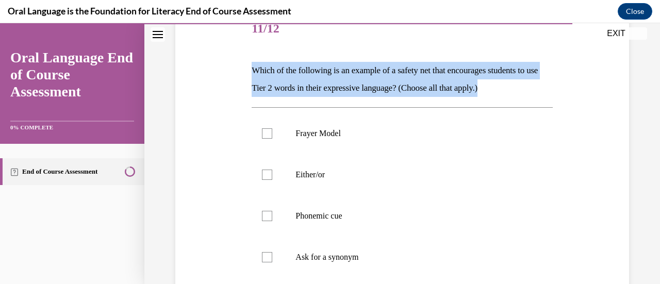
click at [287, 67] on p "Which of the following is an example of a safety net that encourages students t…" at bounding box center [402, 79] width 301 height 35
copy p "Which of the following is an example of a safety net that encourages students t…"
click at [212, 57] on div "Question 11/12 Which of the following is an example of a safety net that encour…" at bounding box center [402, 192] width 459 height 428
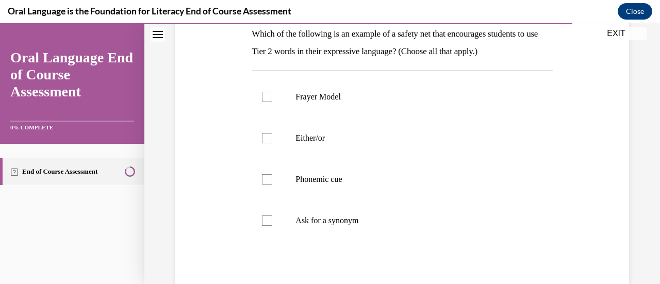
scroll to position [172, 0]
click at [304, 133] on p "Either/or" at bounding box center [411, 138] width 231 height 10
click at [272, 133] on input "Either/or" at bounding box center [267, 138] width 10 height 10
checkbox input "true"
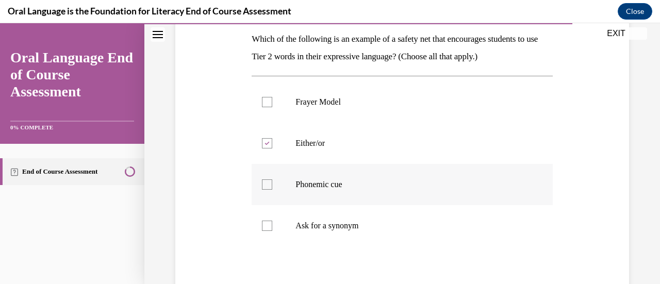
click at [330, 194] on label "Phonemic cue" at bounding box center [402, 184] width 301 height 41
click at [272, 190] on input "Phonemic cue" at bounding box center [267, 185] width 10 height 10
checkbox input "true"
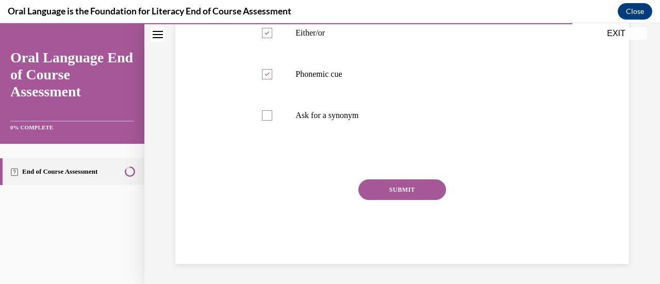
click at [359, 188] on button "SUBMIT" at bounding box center [403, 190] width 88 height 21
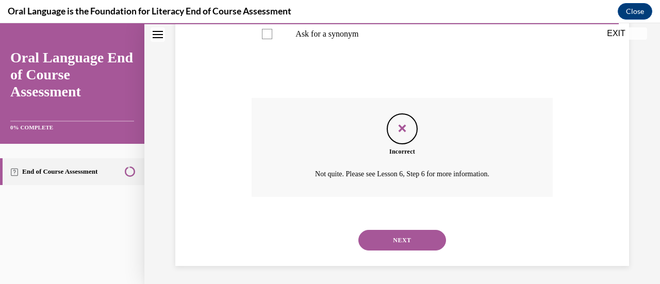
scroll to position [360, 0]
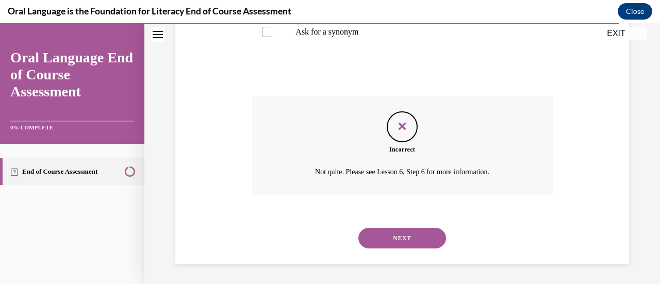
click at [391, 230] on button "NEXT" at bounding box center [403, 238] width 88 height 21
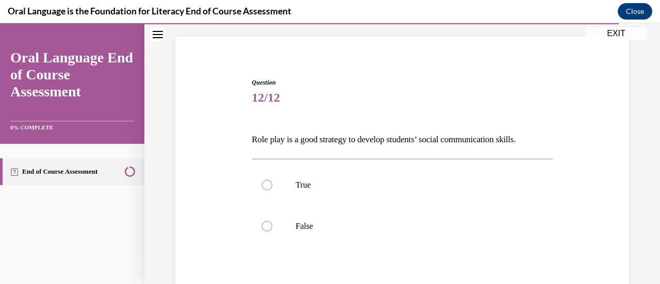
scroll to position [66, 0]
click at [388, 140] on p "Role play is a good strategy to develop students’ social communication skills." at bounding box center [402, 140] width 301 height 18
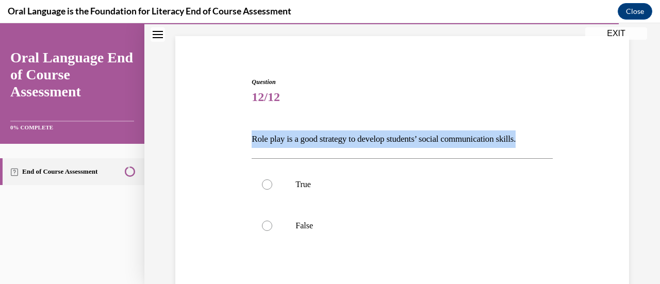
click at [388, 140] on p "Role play is a good strategy to develop students’ social communication skills." at bounding box center [402, 140] width 301 height 18
copy p "Role play is a good strategy to develop students’ social communication skills."
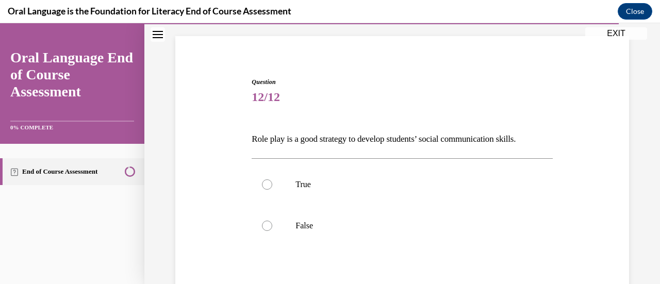
click at [282, 160] on div "True False" at bounding box center [402, 204] width 301 height 93
click at [284, 178] on label "True" at bounding box center [402, 184] width 301 height 41
click at [272, 180] on input "True" at bounding box center [267, 185] width 10 height 10
radio input "true"
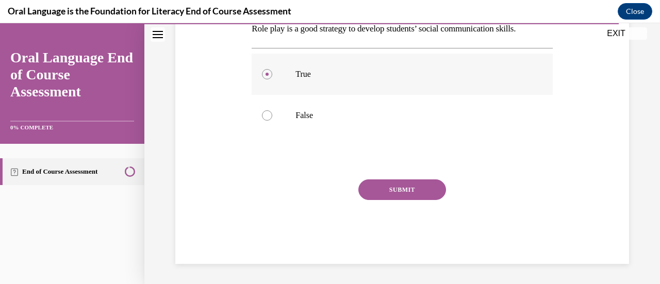
scroll to position [176, 0]
click at [382, 190] on button "SUBMIT" at bounding box center [403, 190] width 88 height 21
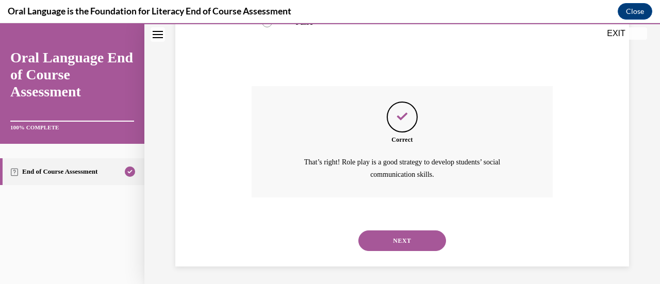
scroll to position [272, 0]
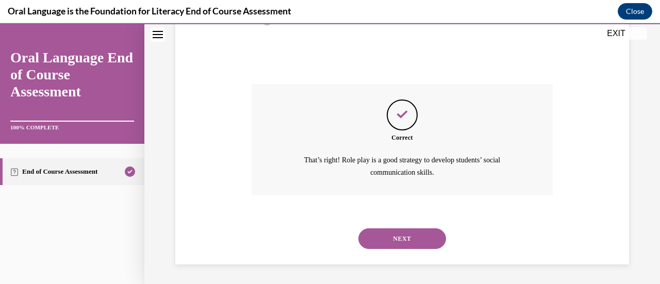
click at [400, 236] on button "NEXT" at bounding box center [403, 239] width 88 height 21
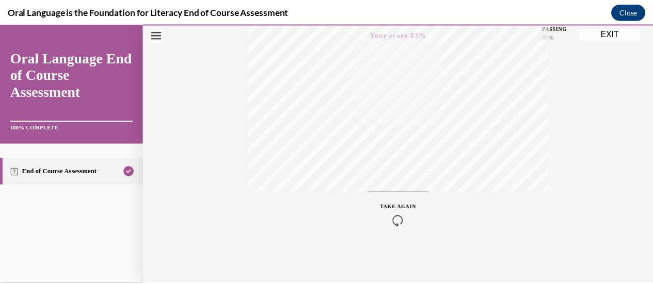
scroll to position [0, 0]
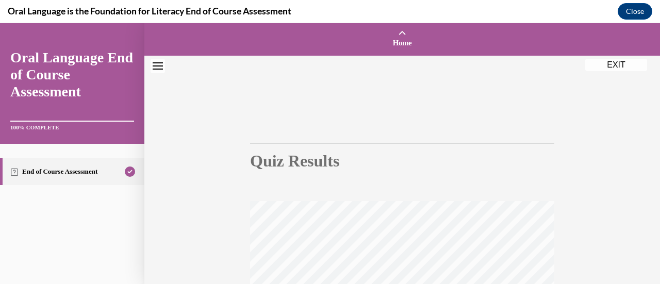
click at [621, 62] on button "EXIT" at bounding box center [617, 65] width 62 height 12
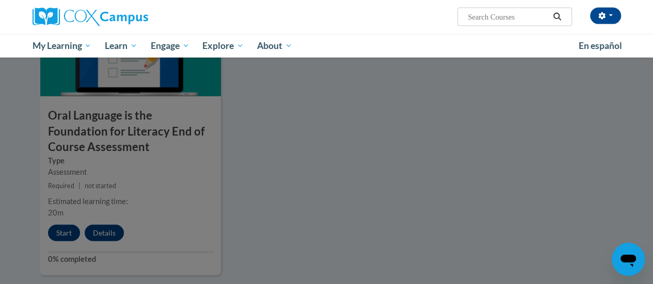
click at [529, 133] on div at bounding box center [326, 142] width 653 height 284
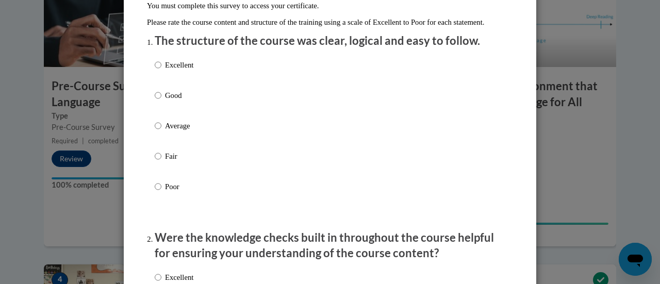
scroll to position [133, 0]
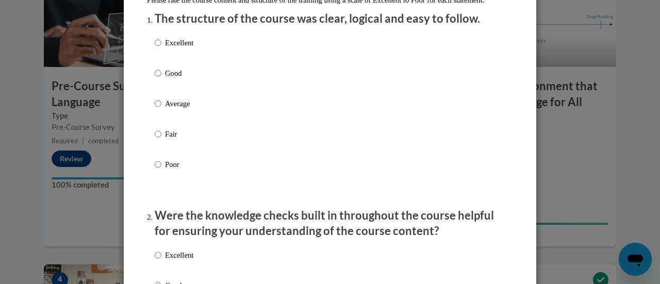
click at [166, 79] on p "Good" at bounding box center [179, 73] width 28 height 11
click at [162, 79] on input "Good" at bounding box center [158, 73] width 7 height 11
radio input "true"
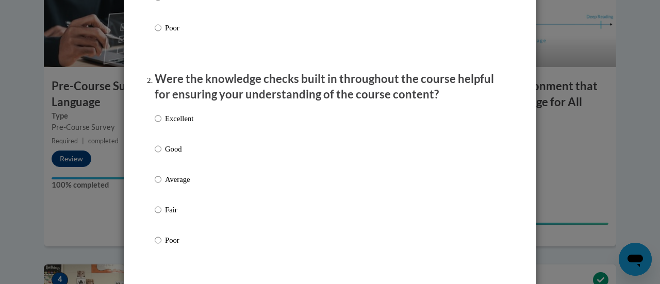
scroll to position [270, 0]
click at [158, 134] on label "Excellent" at bounding box center [174, 126] width 39 height 28
click at [158, 124] on input "Excellent" at bounding box center [158, 117] width 7 height 11
radio input "true"
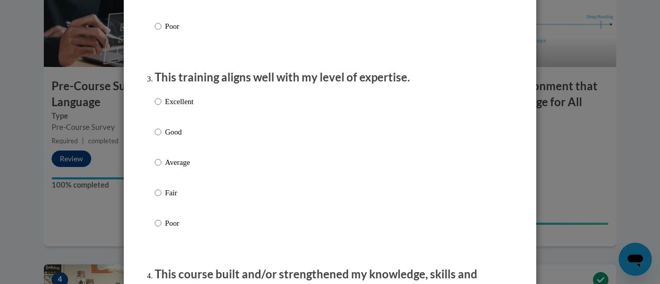
scroll to position [484, 0]
click at [158, 147] on label "Good" at bounding box center [174, 141] width 39 height 28
click at [158, 138] on input "Good" at bounding box center [158, 132] width 7 height 11
radio input "true"
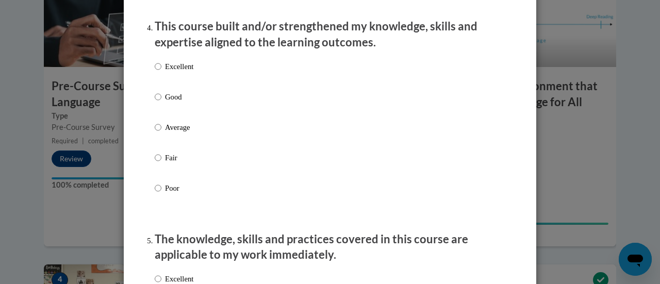
scroll to position [731, 0]
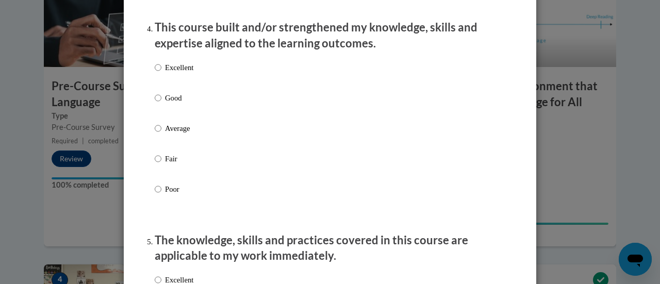
click at [167, 103] on p "Good" at bounding box center [179, 97] width 28 height 11
click at [162, 103] on input "Good" at bounding box center [158, 97] width 7 height 11
radio input "true"
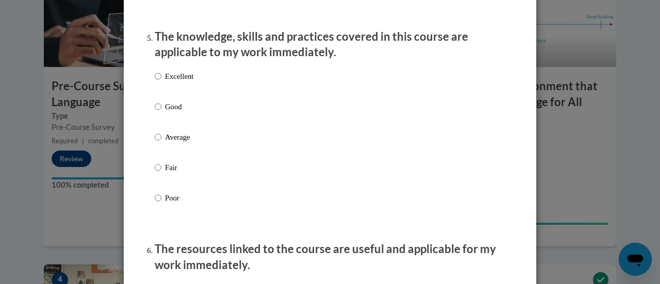
scroll to position [936, 0]
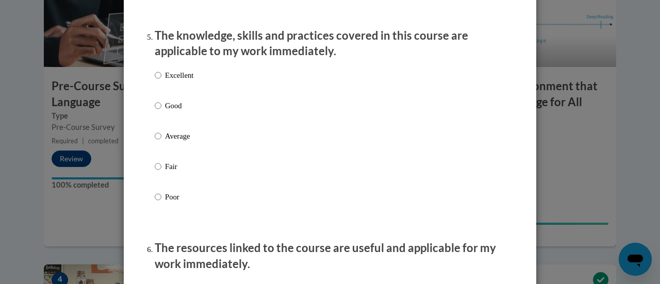
click at [165, 110] on p "Good" at bounding box center [179, 105] width 28 height 11
click at [162, 110] on input "Good" at bounding box center [158, 105] width 7 height 11
radio input "true"
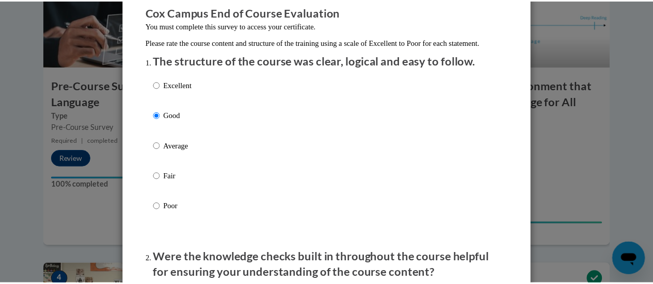
scroll to position [0, 0]
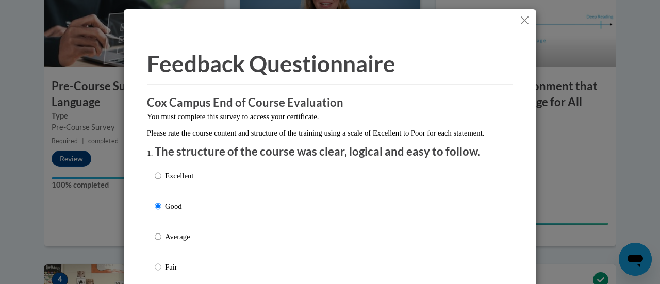
click at [526, 18] on button "Close" at bounding box center [525, 20] width 13 height 13
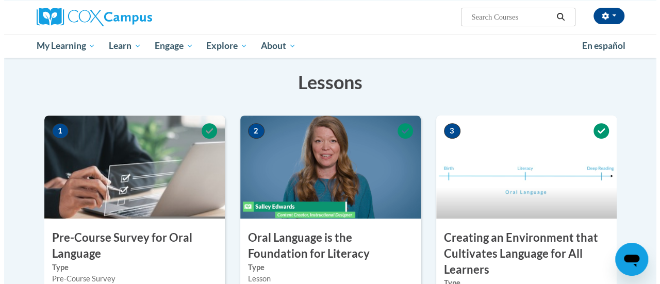
scroll to position [8, 0]
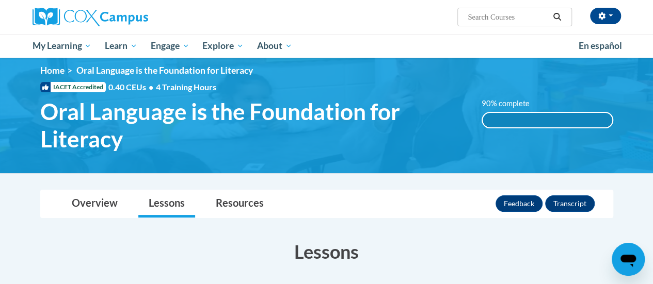
click at [518, 120] on div "90% complete" at bounding box center [547, 120] width 130 height 14
click at [504, 103] on label "90% complete" at bounding box center [510, 103] width 59 height 11
click at [522, 209] on button "Feedback" at bounding box center [518, 204] width 47 height 17
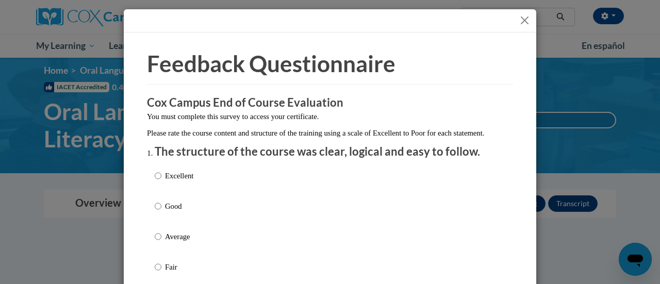
click at [183, 212] on p "Good" at bounding box center [179, 206] width 28 height 11
click at [162, 212] on input "Good" at bounding box center [158, 206] width 7 height 11
radio input "true"
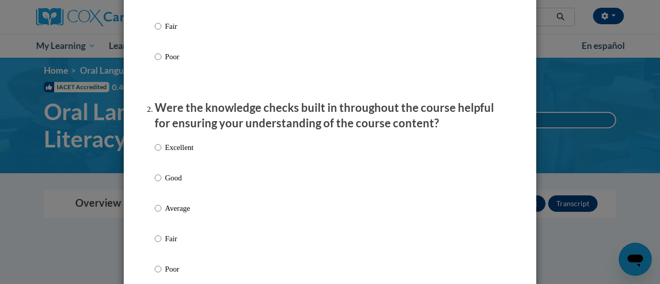
scroll to position [241, 0]
click at [167, 183] on p "Good" at bounding box center [179, 177] width 28 height 11
click at [162, 183] on input "Good" at bounding box center [158, 177] width 7 height 11
radio input "true"
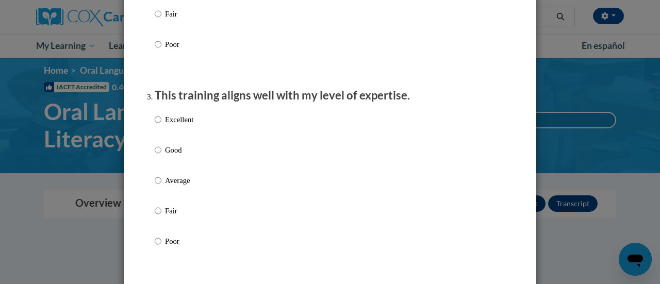
scroll to position [465, 0]
click at [165, 156] on p "Good" at bounding box center [179, 150] width 28 height 11
click at [162, 156] on input "Good" at bounding box center [158, 150] width 7 height 11
radio input "true"
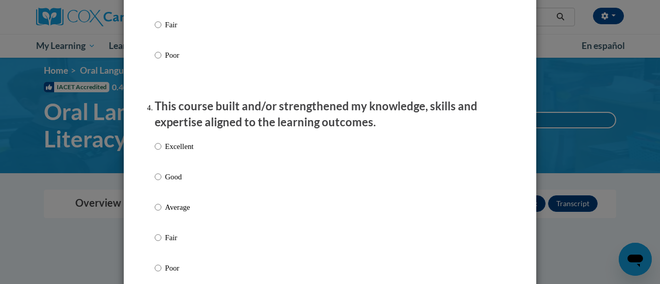
scroll to position [665, 0]
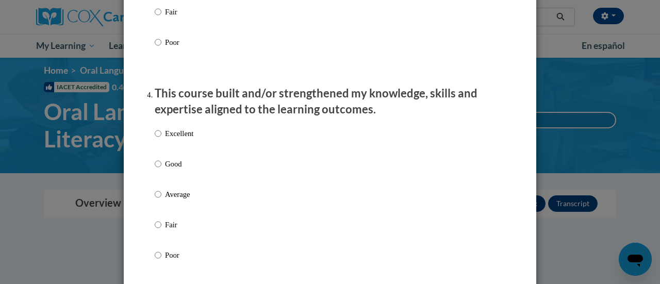
click at [164, 156] on label "Excellent" at bounding box center [174, 142] width 39 height 28
click at [162, 139] on input "Excellent" at bounding box center [158, 133] width 7 height 11
radio input "true"
click at [165, 170] on p "Good" at bounding box center [179, 163] width 28 height 11
click at [162, 170] on input "Good" at bounding box center [158, 163] width 7 height 11
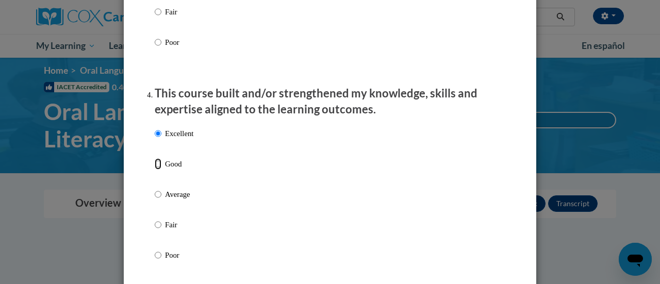
radio input "true"
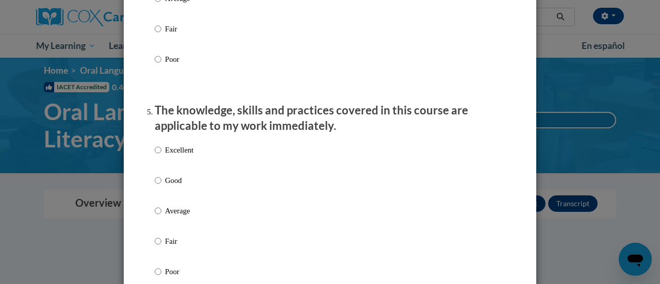
scroll to position [905, 0]
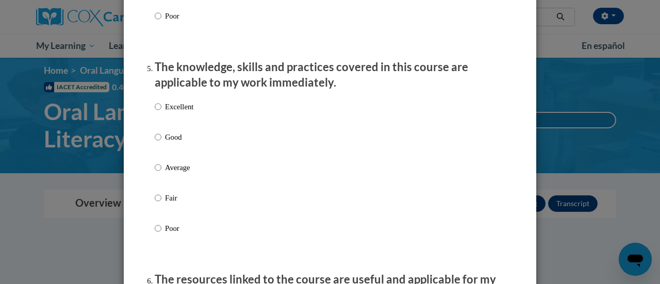
click at [167, 143] on p "Good" at bounding box center [179, 137] width 28 height 11
click at [162, 143] on input "Good" at bounding box center [158, 137] width 7 height 11
radio input "true"
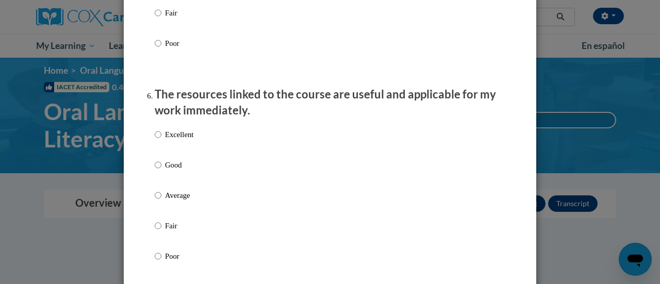
scroll to position [1122, 0]
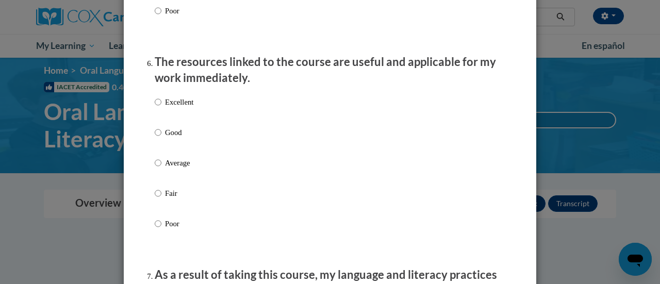
click at [167, 149] on label "Good" at bounding box center [174, 141] width 39 height 28
click at [162, 138] on input "Good" at bounding box center [158, 132] width 7 height 11
radio input "true"
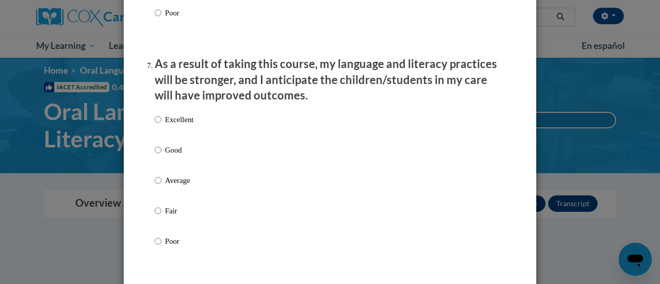
scroll to position [1334, 0]
click at [165, 155] on p "Good" at bounding box center [179, 149] width 28 height 11
click at [162, 155] on input "Good" at bounding box center [158, 149] width 7 height 11
radio input "true"
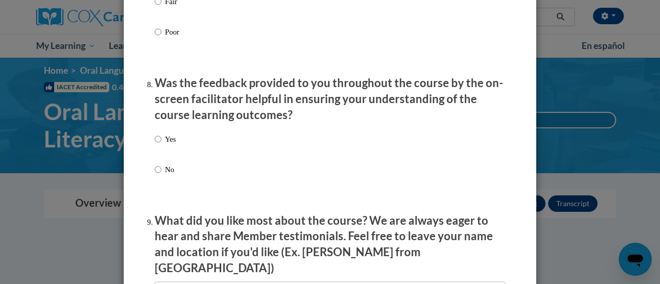
scroll to position [1542, 0]
click at [170, 146] on p "Yes" at bounding box center [170, 139] width 11 height 11
click at [162, 146] on input "Yes" at bounding box center [158, 139] width 7 height 11
radio input "true"
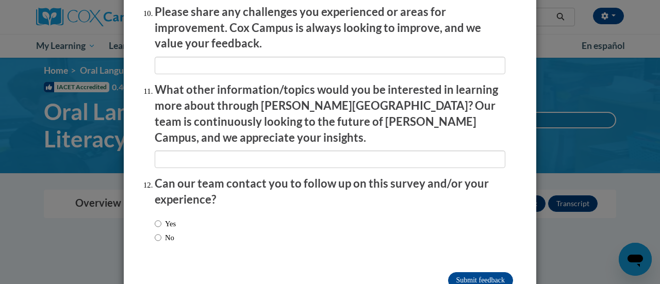
scroll to position [1861, 0]
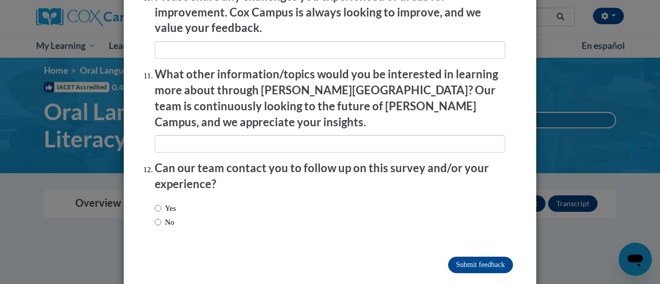
click at [159, 217] on label "No" at bounding box center [165, 222] width 20 height 11
click at [159, 217] on input "No" at bounding box center [158, 222] width 7 height 11
radio input "true"
click at [468, 257] on input "Submit feedback" at bounding box center [480, 265] width 65 height 17
